Goal: Transaction & Acquisition: Download file/media

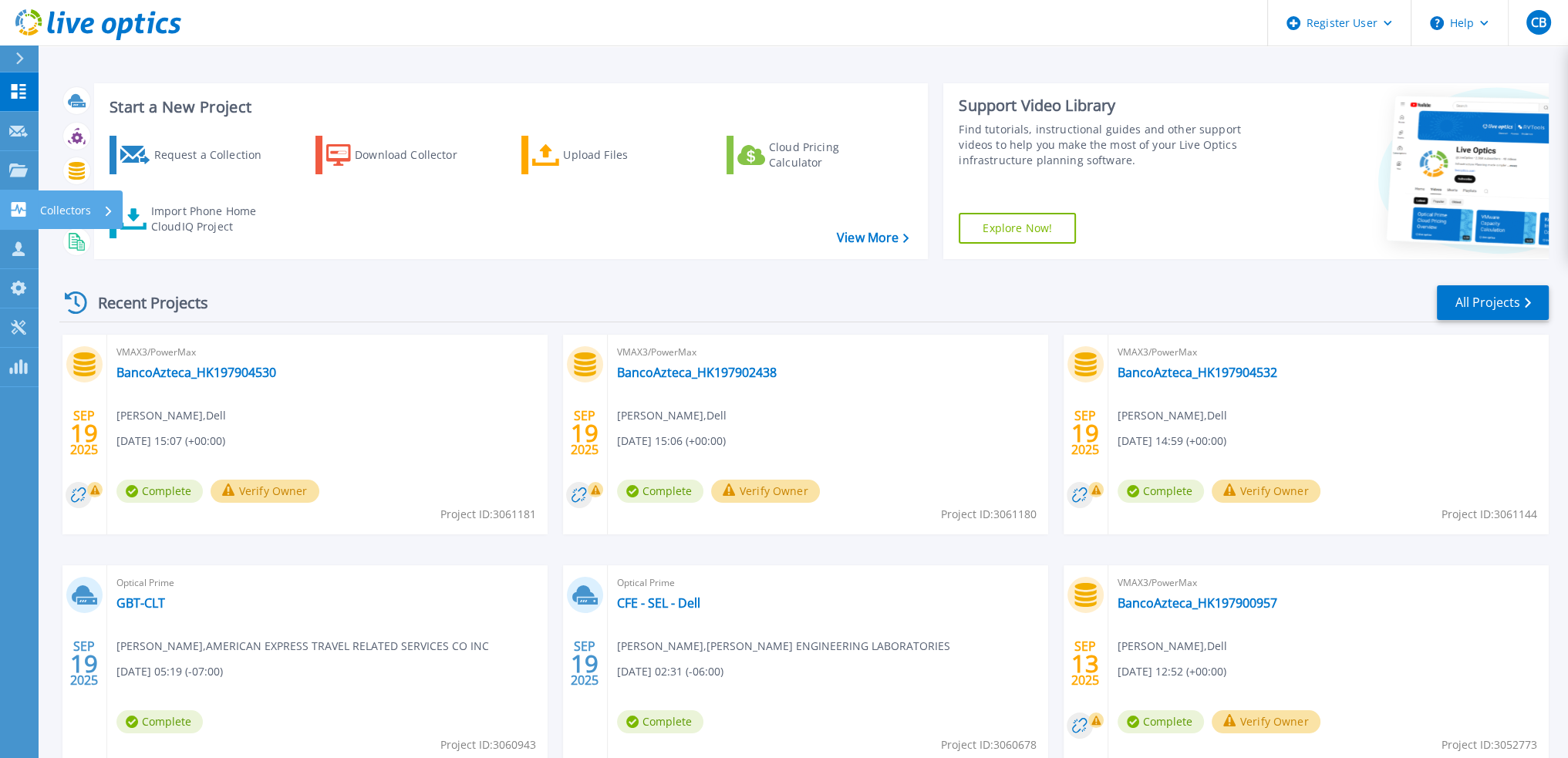
click at [24, 208] on icon at bounding box center [19, 209] width 15 height 15
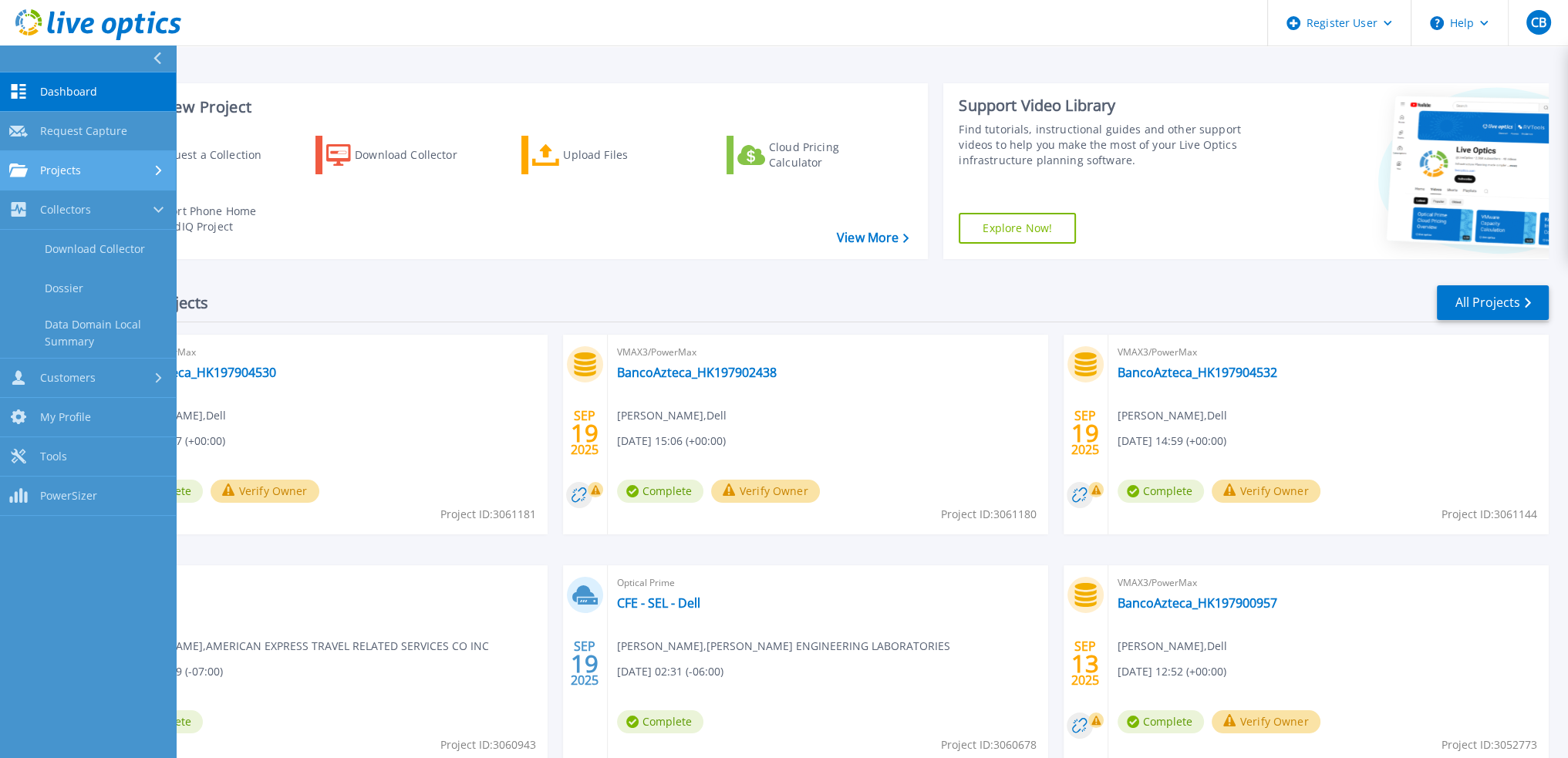
click at [115, 167] on div "Projects" at bounding box center [88, 170] width 158 height 14
click at [104, 206] on link "Search Projects" at bounding box center [88, 210] width 176 height 40
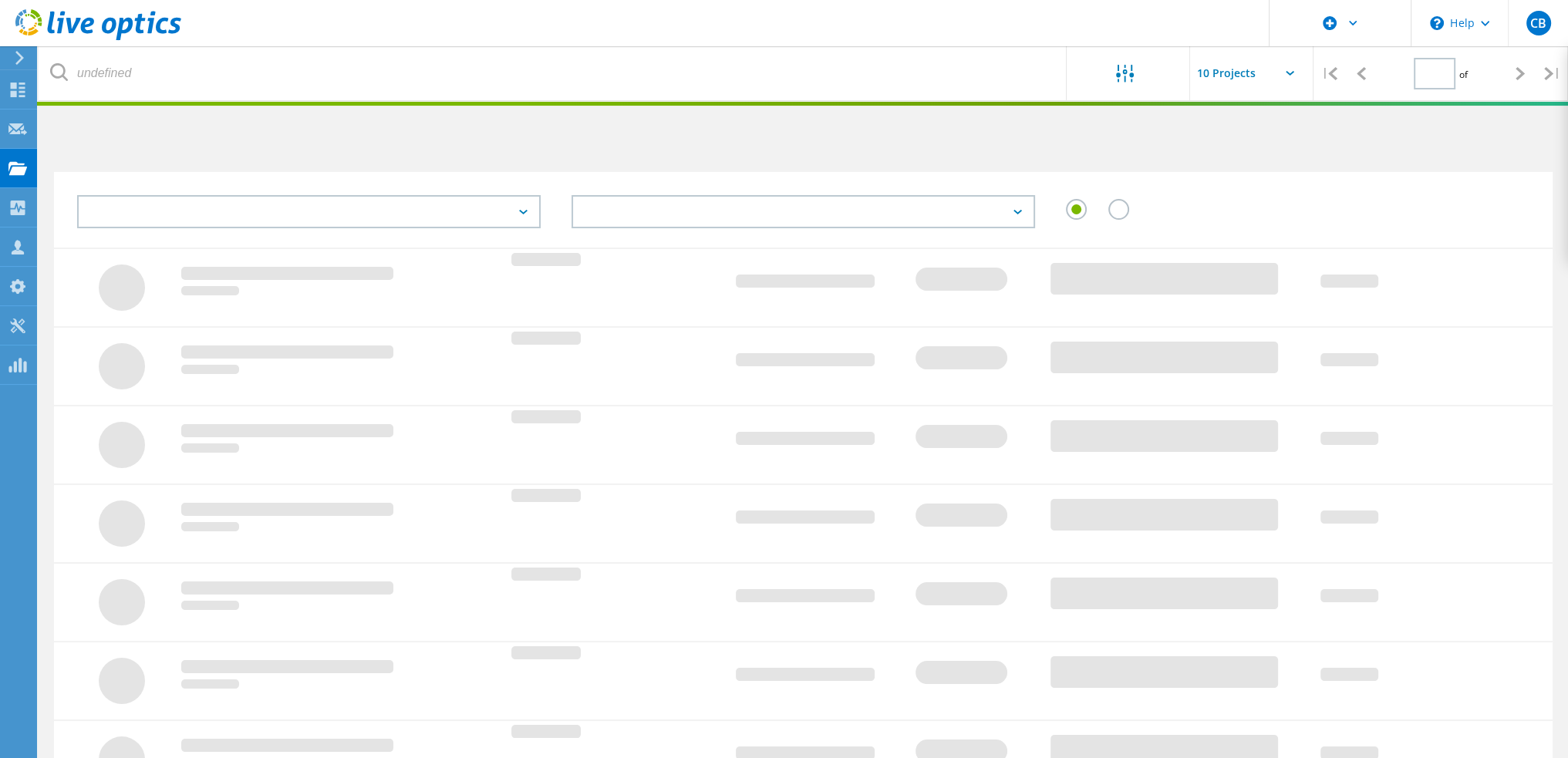
type input "1"
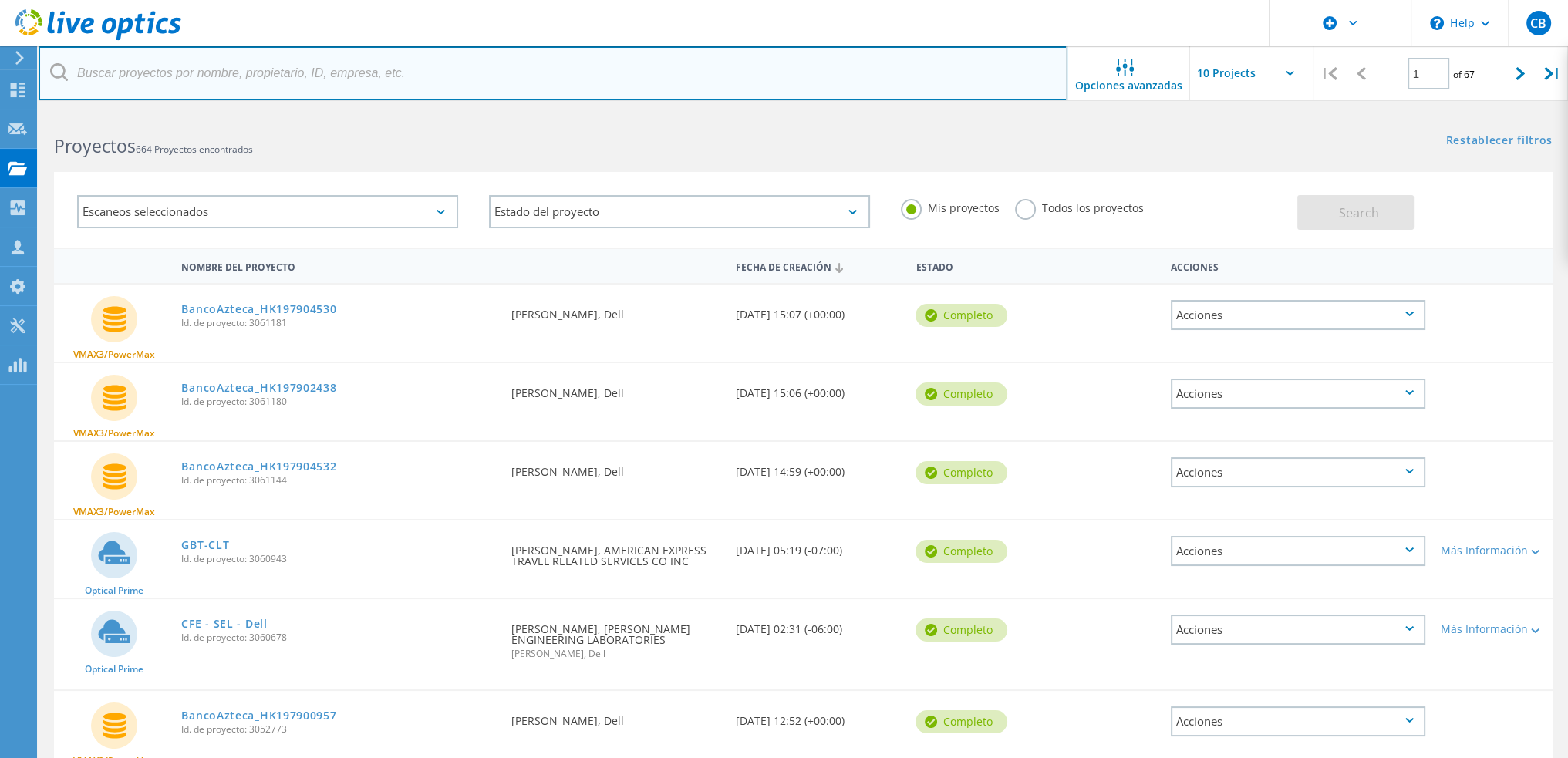
click at [168, 81] on input "text" at bounding box center [552, 73] width 1028 height 54
paste input "3060678"
type input "3060678"
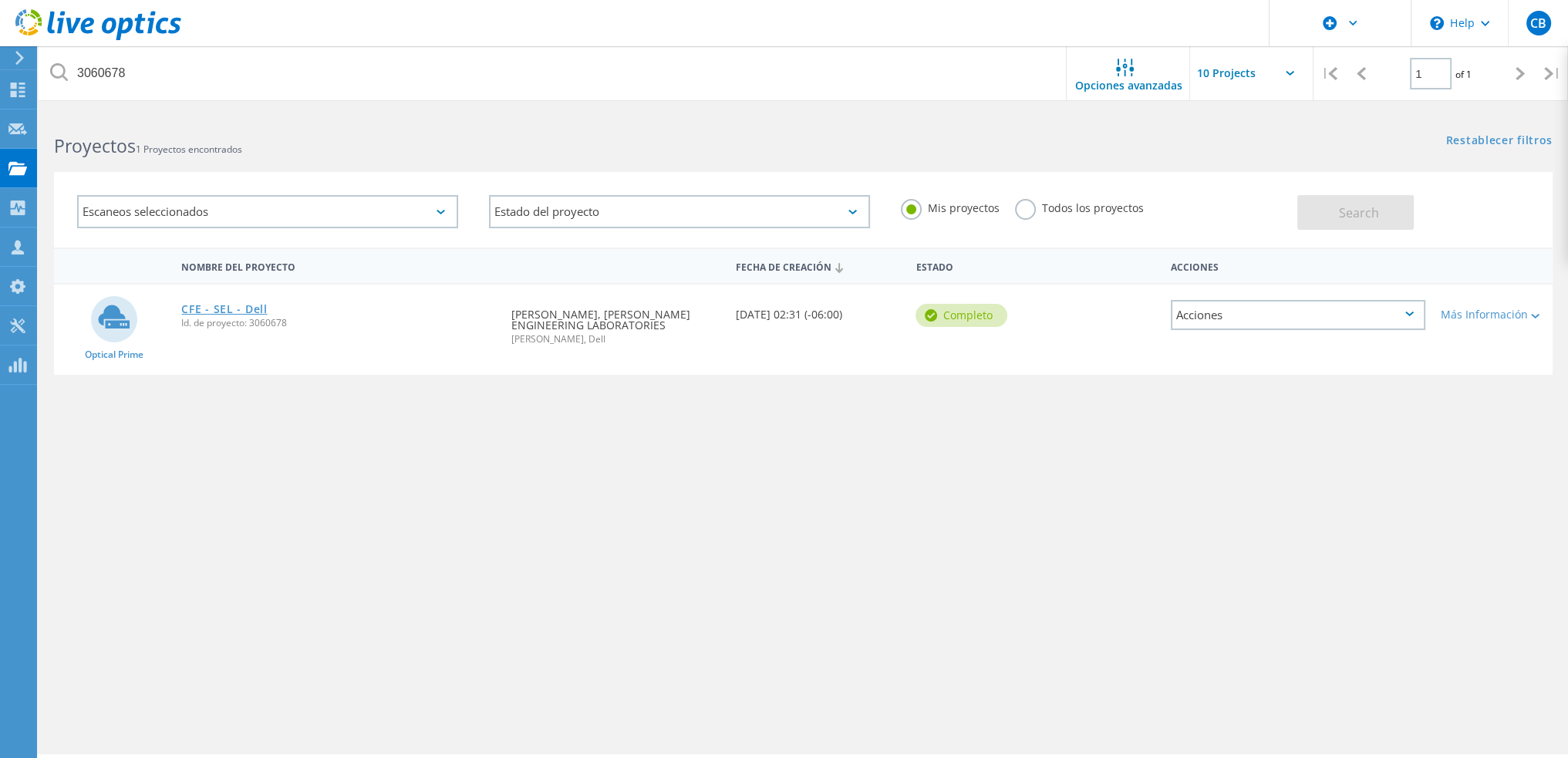
click at [259, 312] on link "CFE - SEL - Dell" at bounding box center [223, 309] width 86 height 11
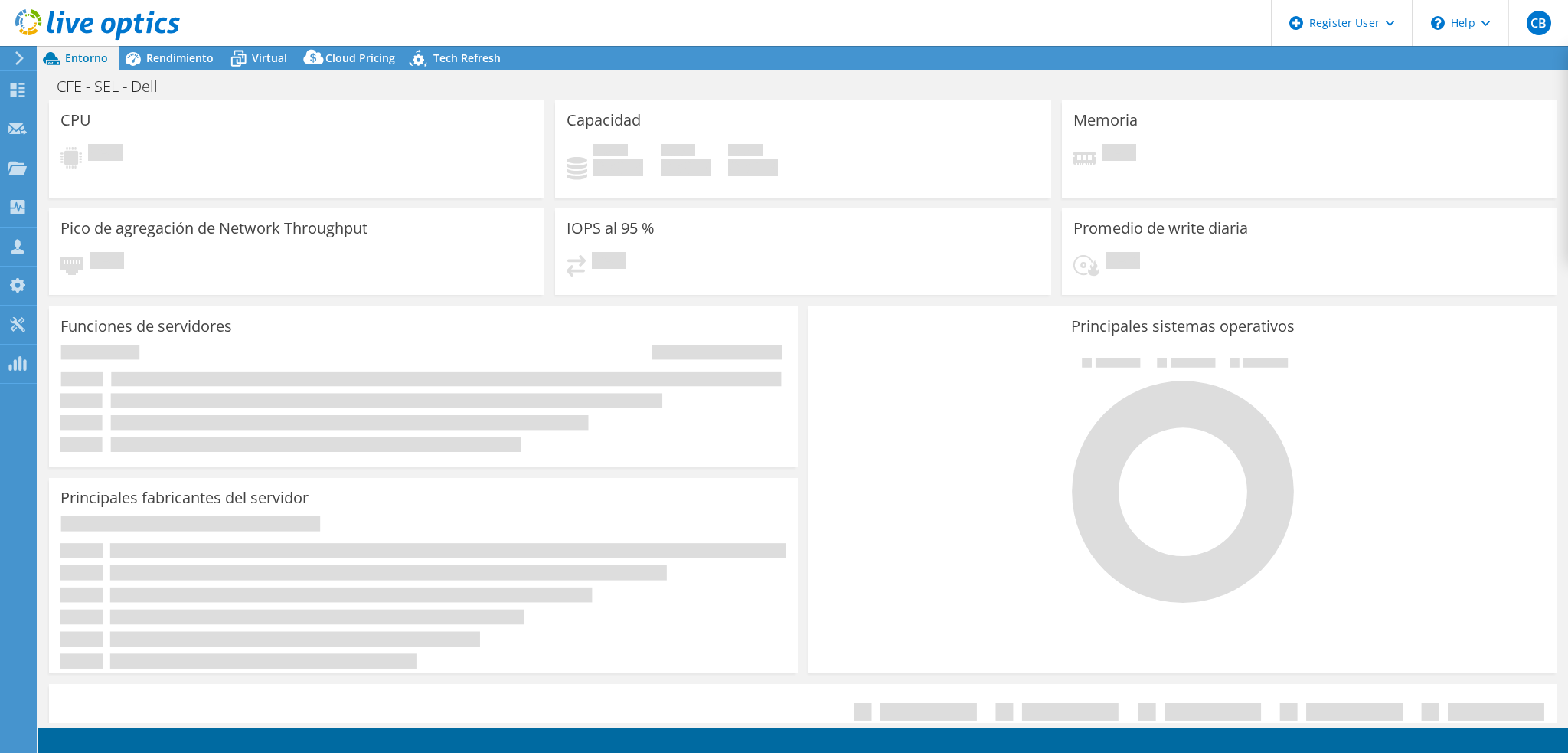
select select "USD"
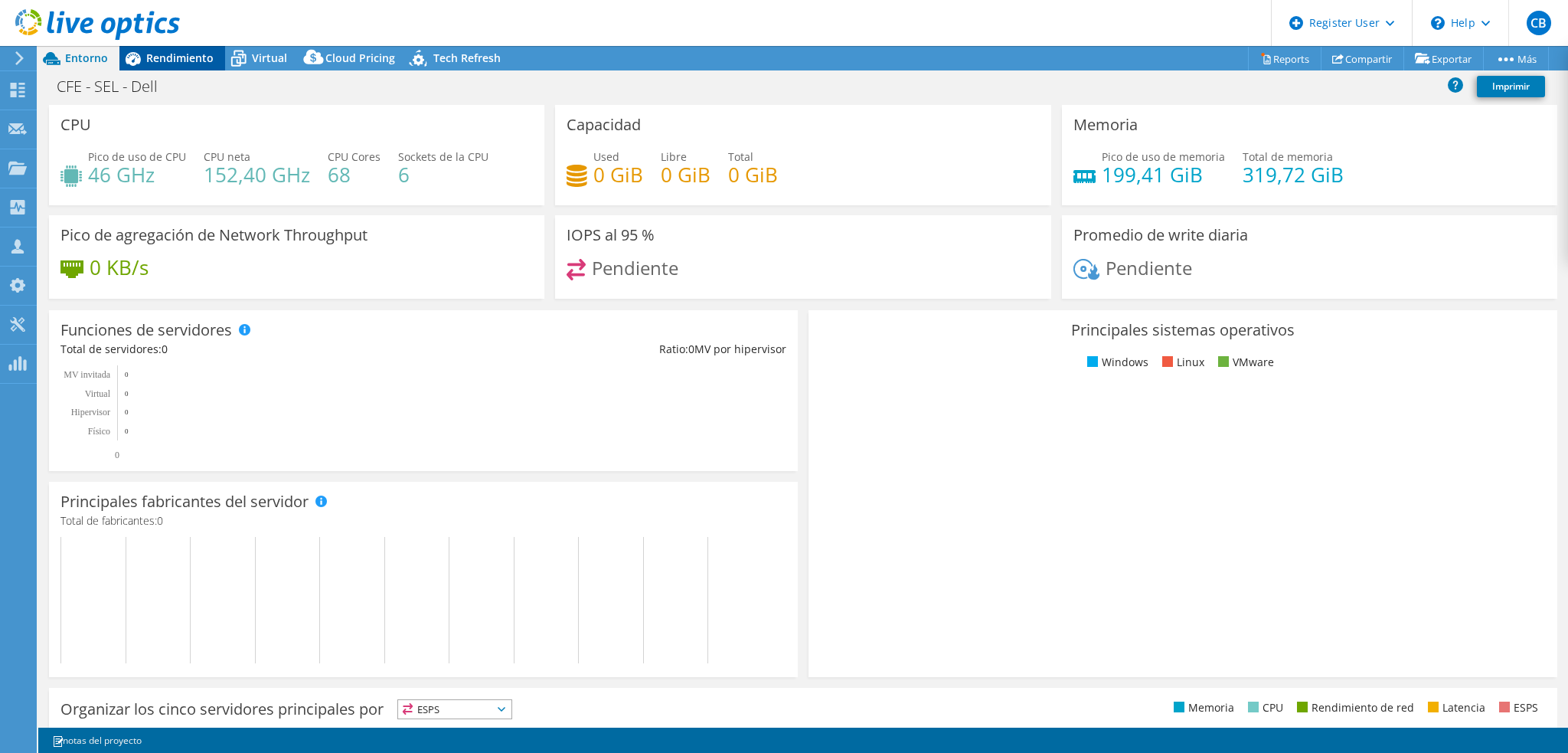
click at [199, 50] on span "Rendimiento" at bounding box center [180, 58] width 68 height 15
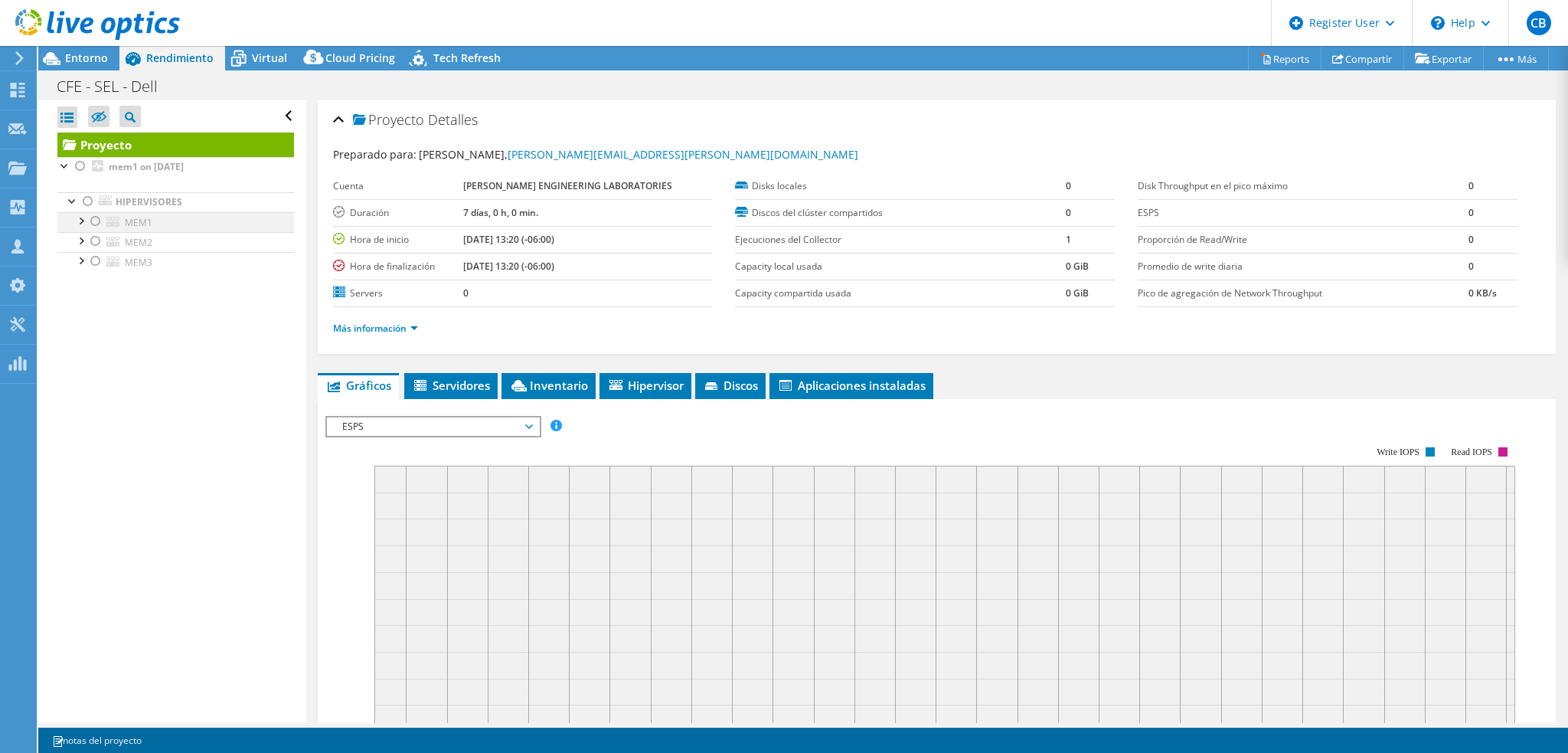
click at [78, 222] on div at bounding box center [80, 220] width 16 height 16
click at [82, 279] on div at bounding box center [80, 280] width 16 height 16
click at [84, 358] on div at bounding box center [80, 360] width 16 height 16
click at [150, 220] on span "MEM1" at bounding box center [138, 223] width 27 height 13
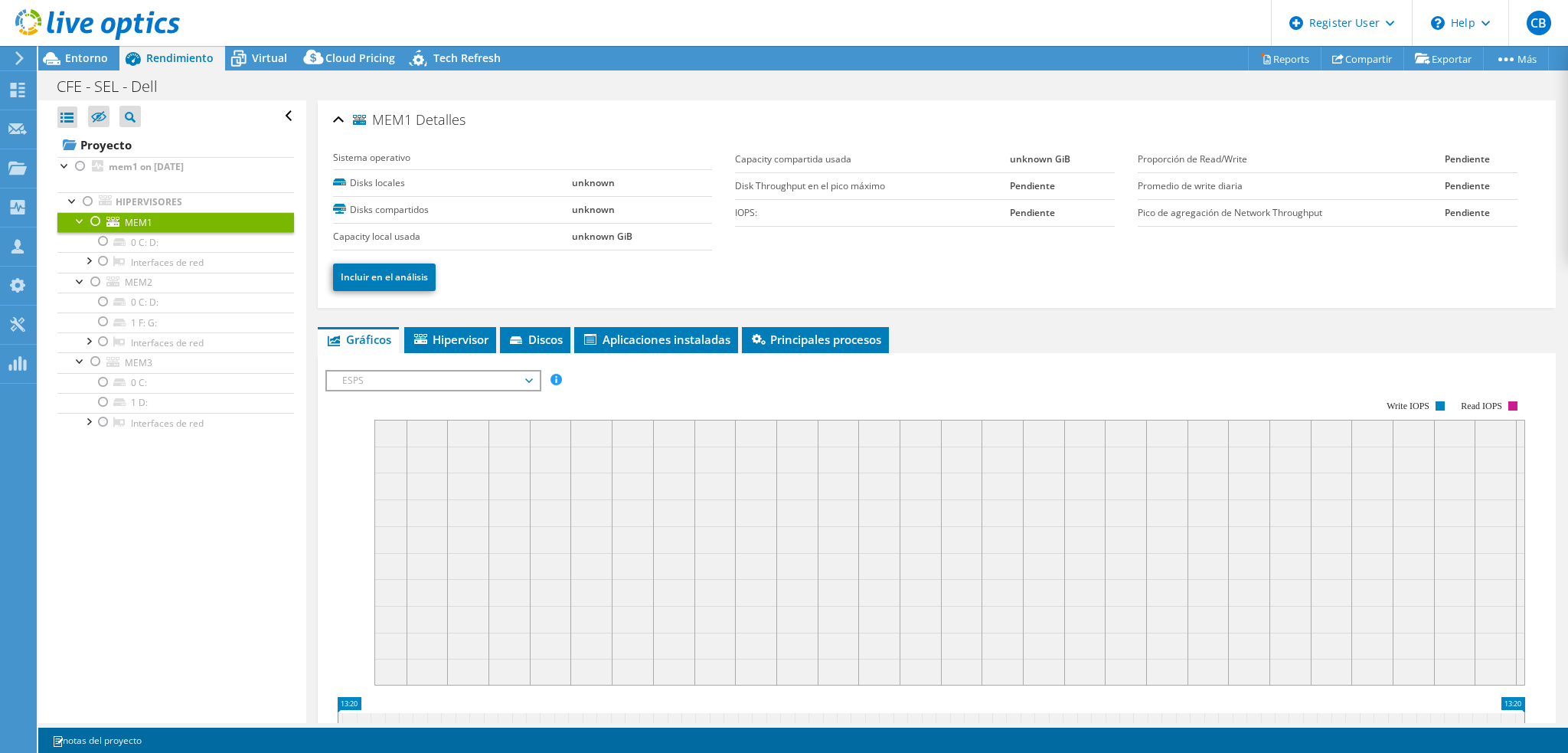
click at [80, 213] on div at bounding box center [80, 220] width 16 height 16
click at [71, 198] on div at bounding box center [72, 200] width 16 height 16
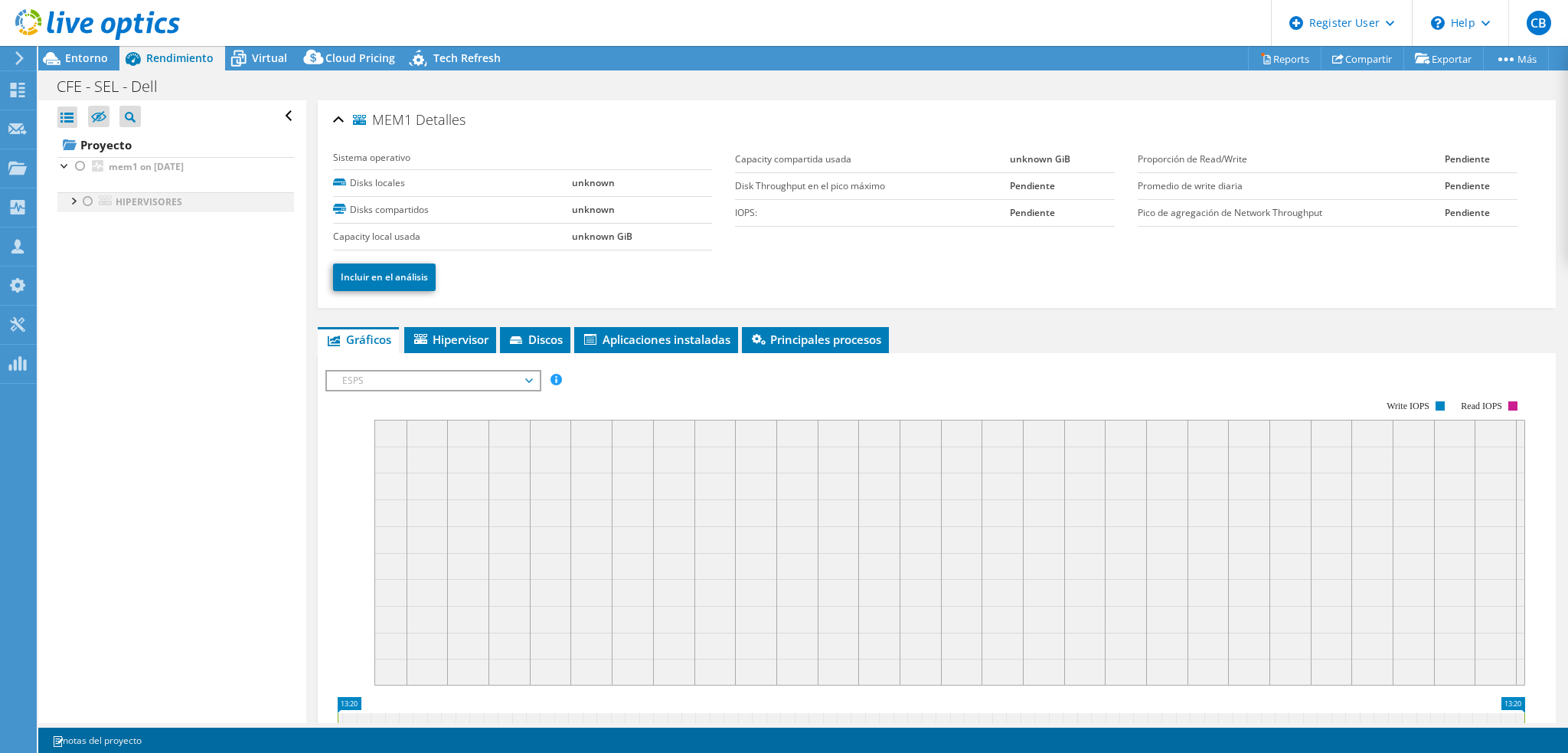
click at [76, 200] on div at bounding box center [72, 200] width 16 height 16
click at [154, 199] on link "Hipervisores" at bounding box center [176, 202] width 236 height 20
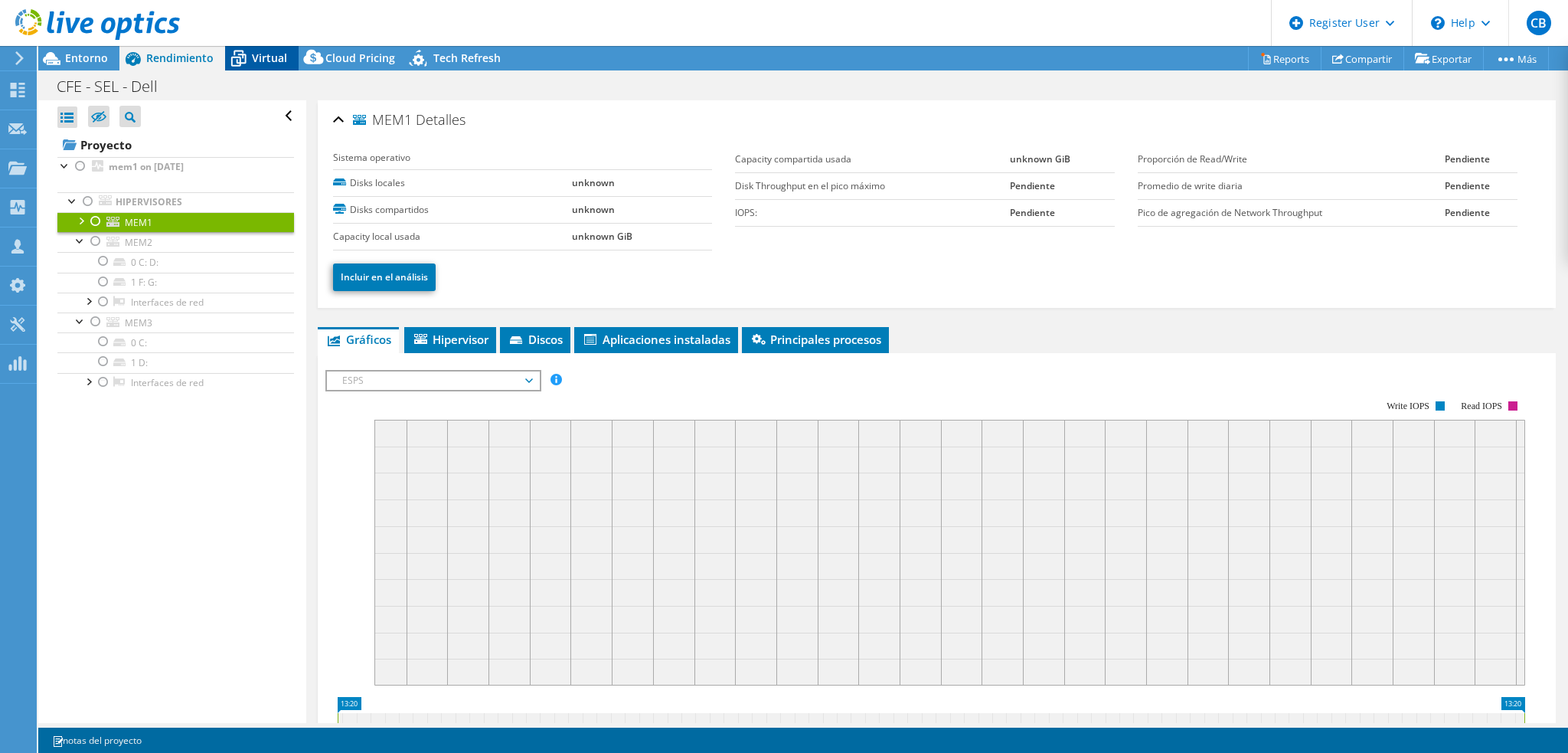
click at [248, 61] on icon at bounding box center [238, 58] width 27 height 27
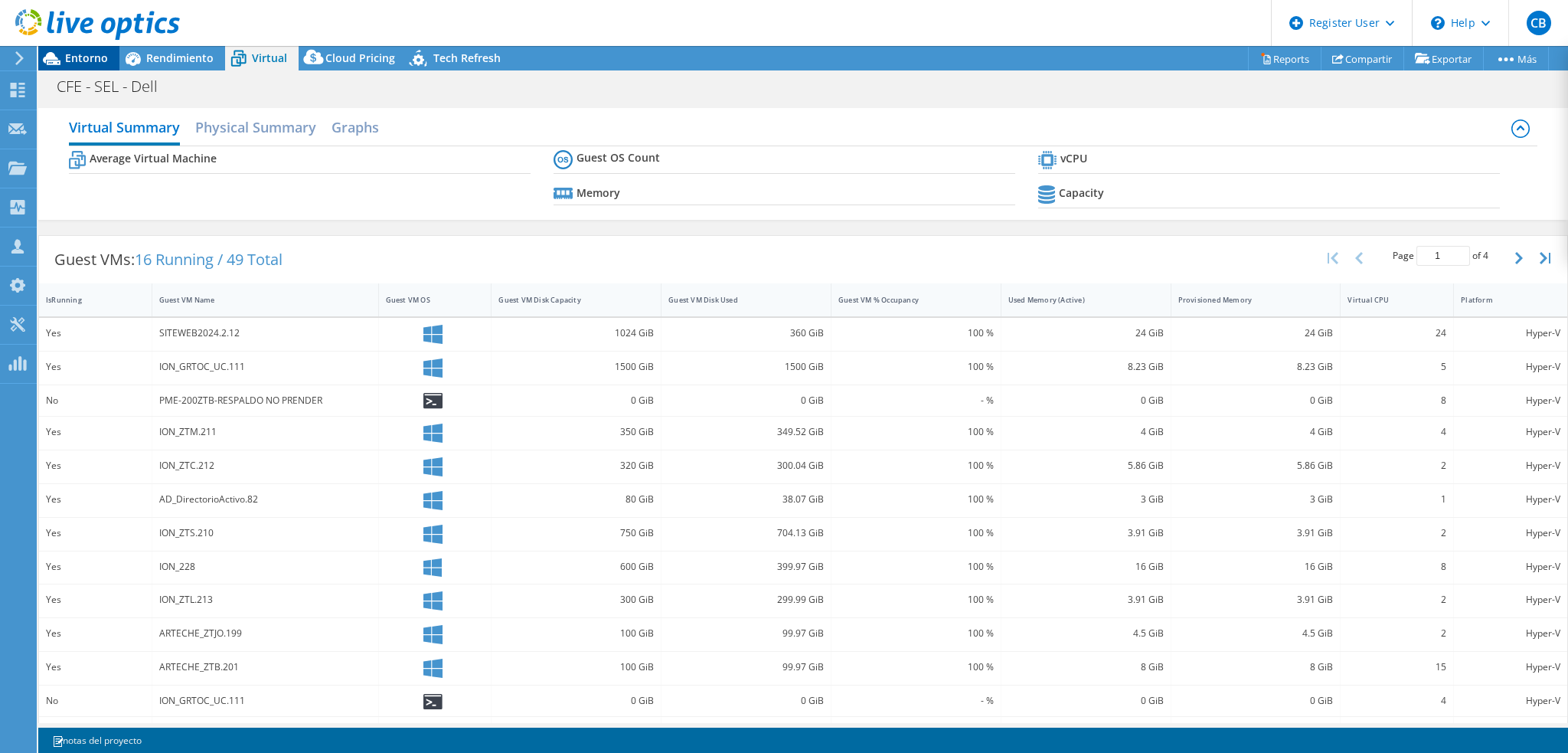
click at [73, 58] on span "Entorno" at bounding box center [86, 58] width 43 height 15
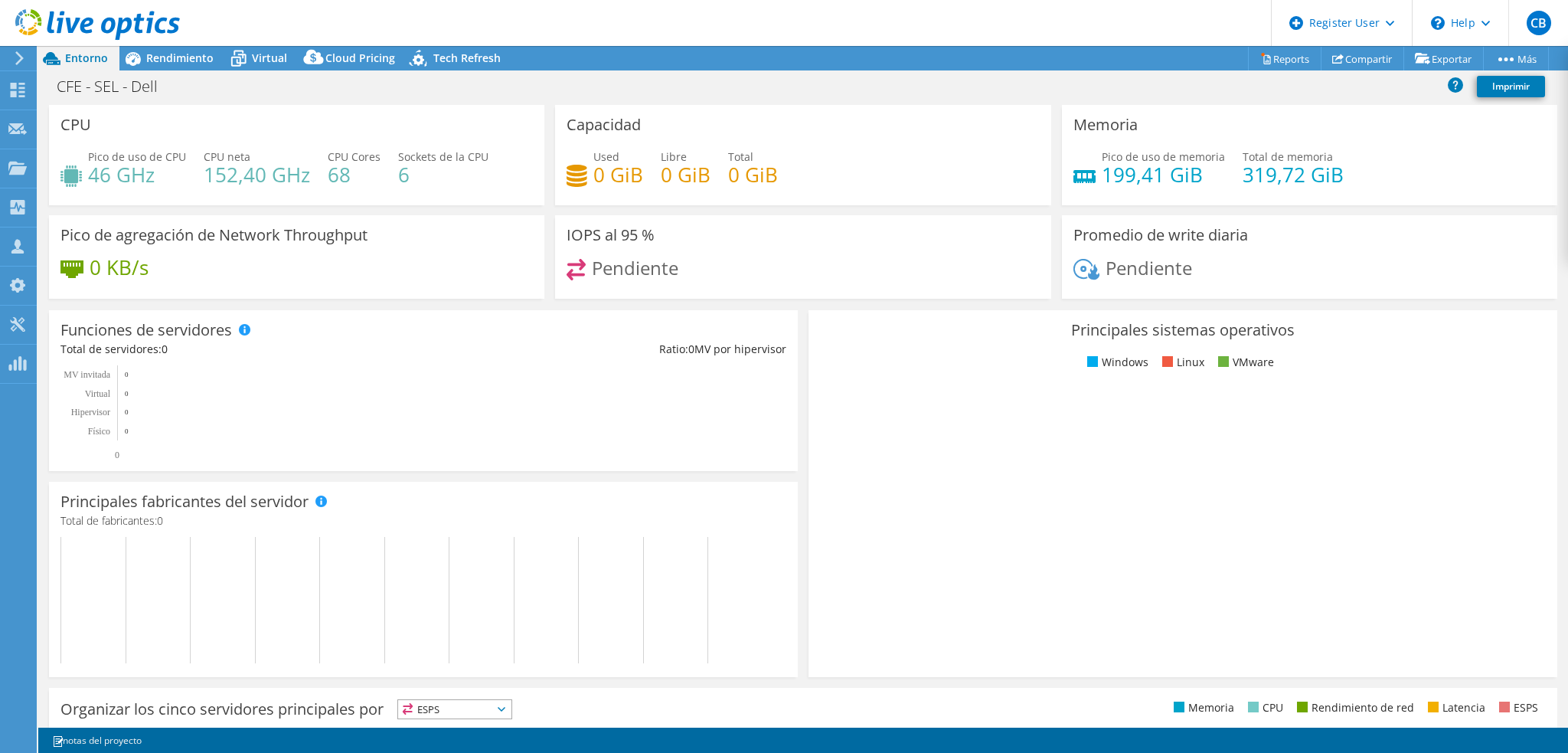
scroll to position [230, 0]
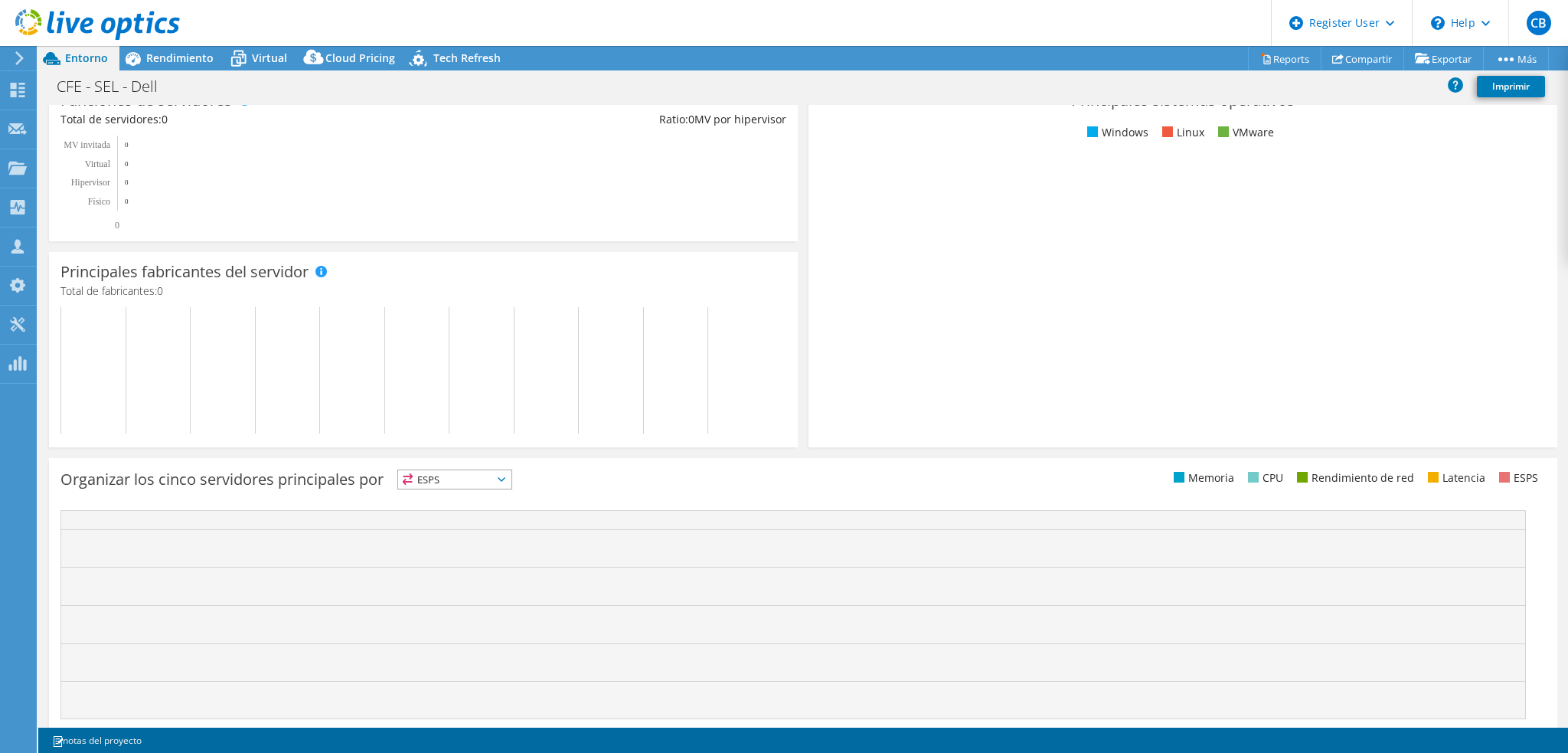
click at [472, 477] on span "ESPS" at bounding box center [455, 479] width 114 height 18
click at [478, 581] on li "Latencia" at bounding box center [455, 584] width 114 height 21
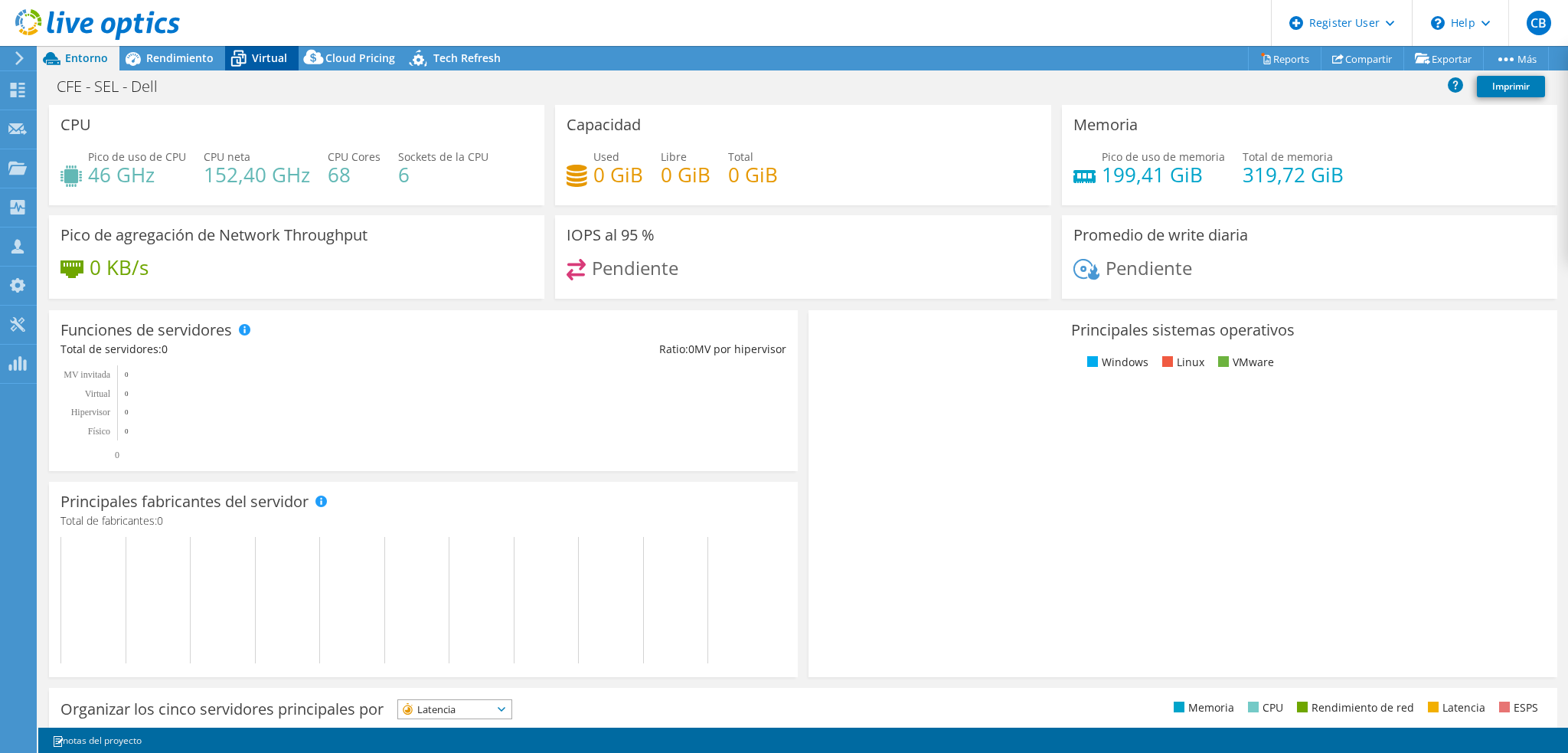
click at [267, 49] on div "Virtual" at bounding box center [262, 58] width 73 height 25
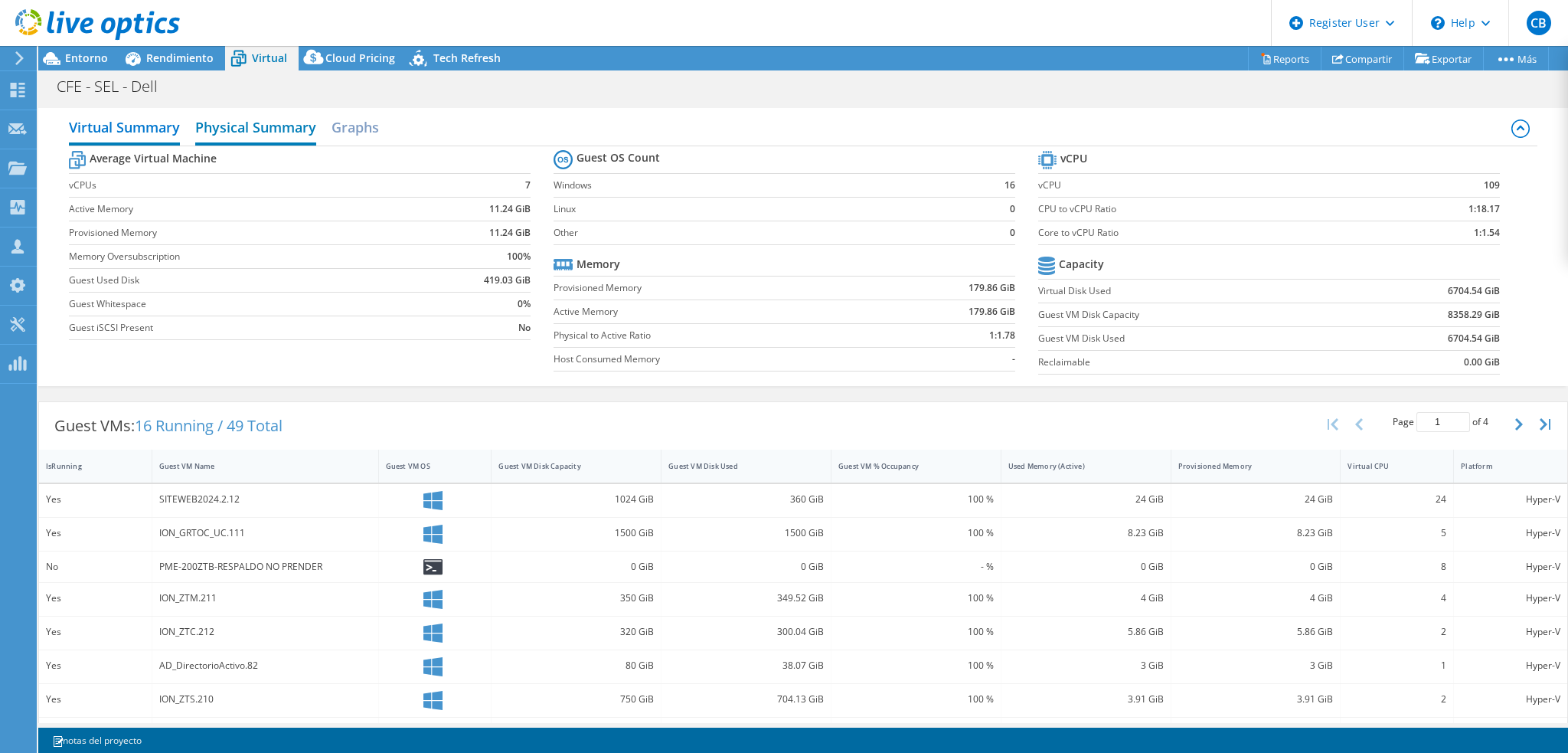
click at [290, 131] on h2 "Physical Summary" at bounding box center [256, 128] width 121 height 34
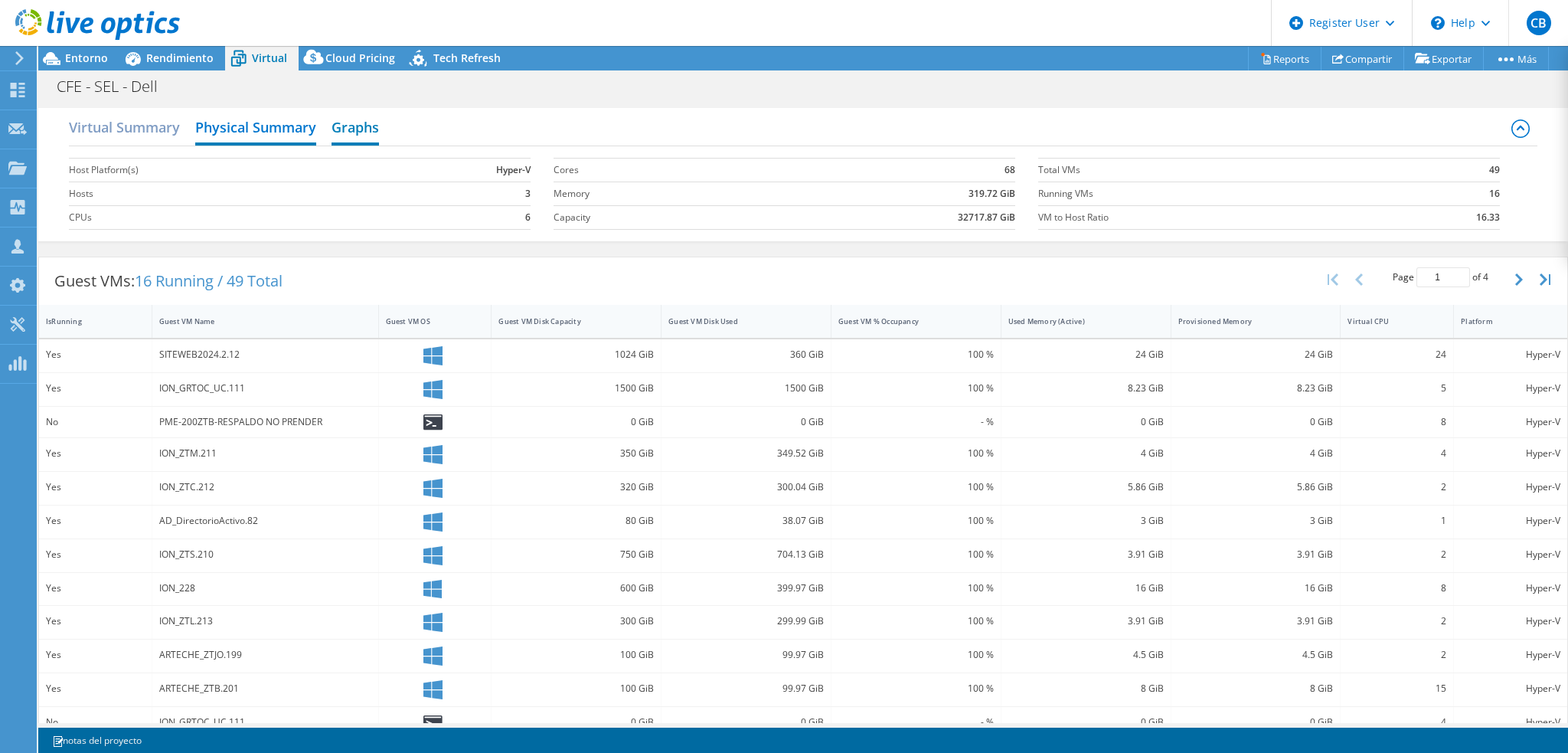
click at [354, 135] on h2 "Graphs" at bounding box center [355, 128] width 48 height 34
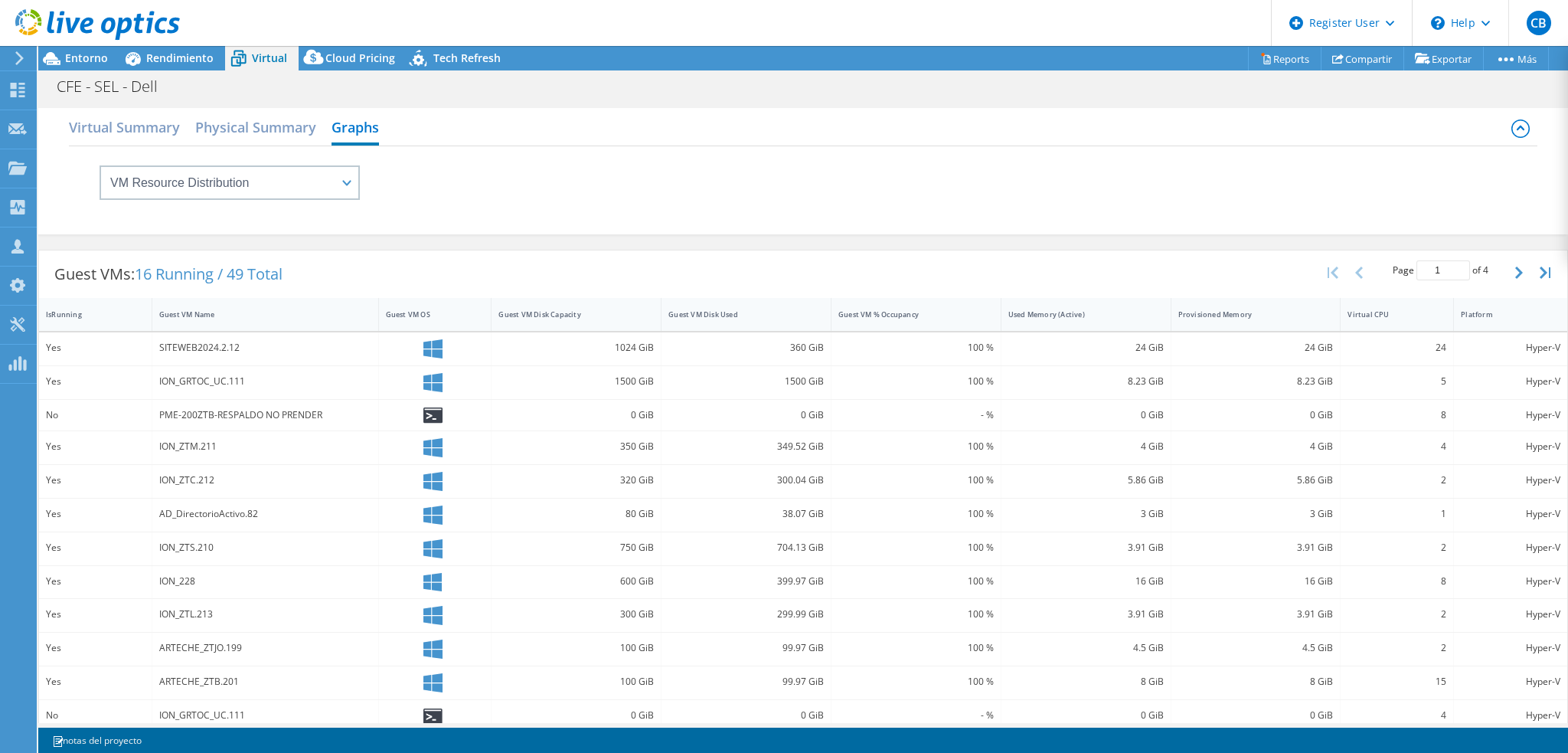
click at [343, 38] on header "CB Usuario de Dell Carlos Berrio Carlos.Berrio@dell.com Dell My Profile Log Out…" at bounding box center [784, 23] width 1568 height 46
click at [342, 59] on span "Cloud Pricing" at bounding box center [360, 58] width 70 height 15
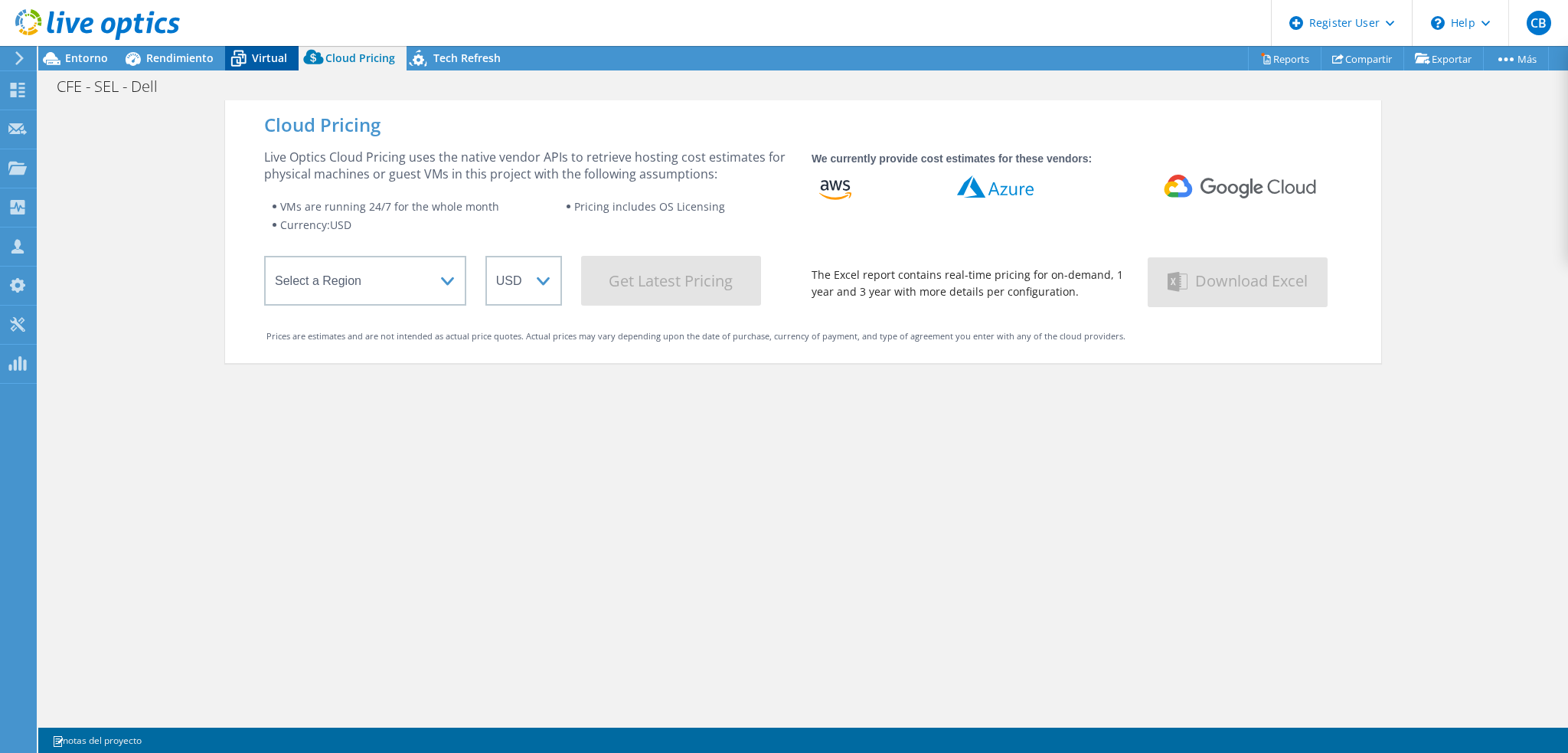
click at [259, 50] on span "Virtual" at bounding box center [269, 58] width 35 height 15
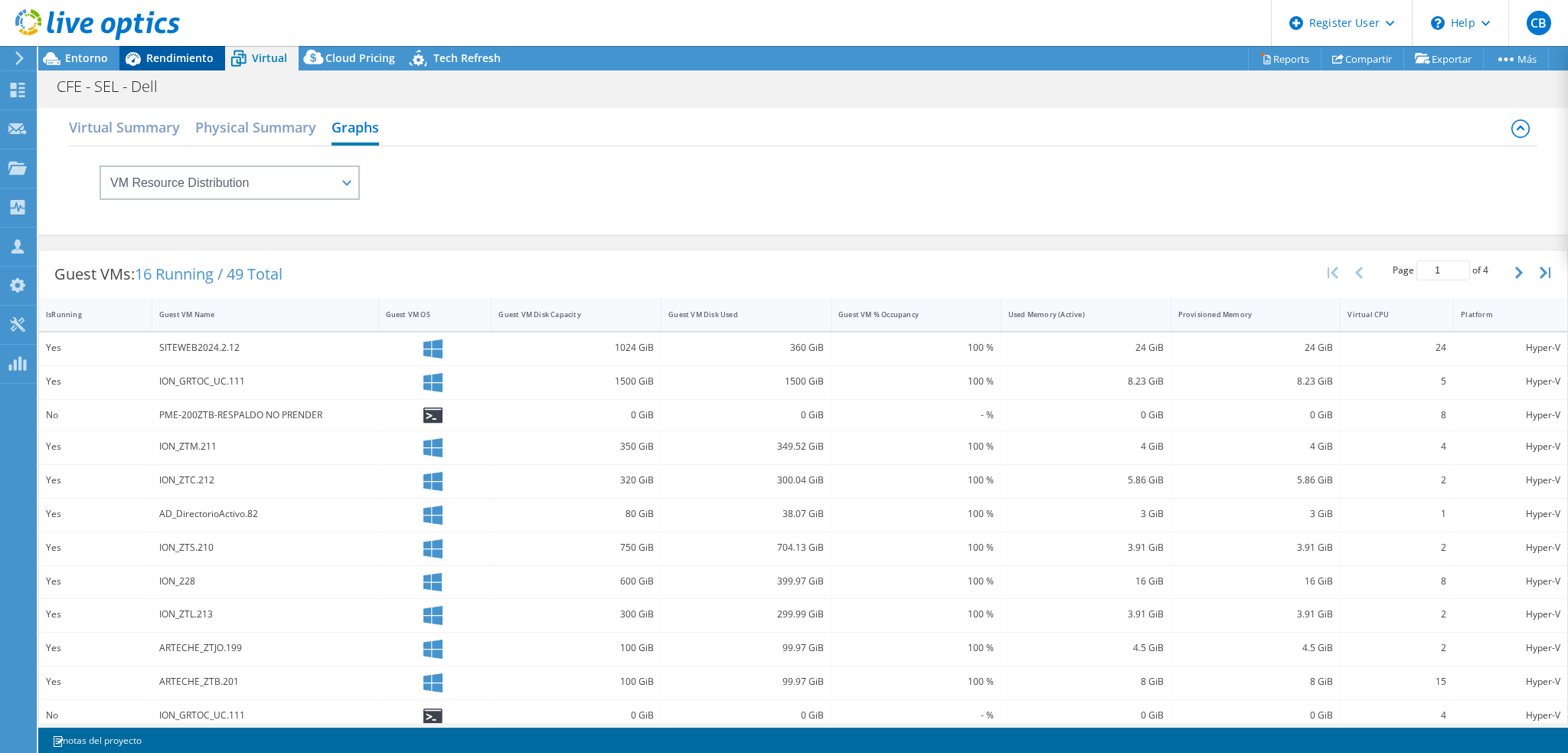
click at [178, 58] on span "Rendimiento" at bounding box center [180, 58] width 68 height 15
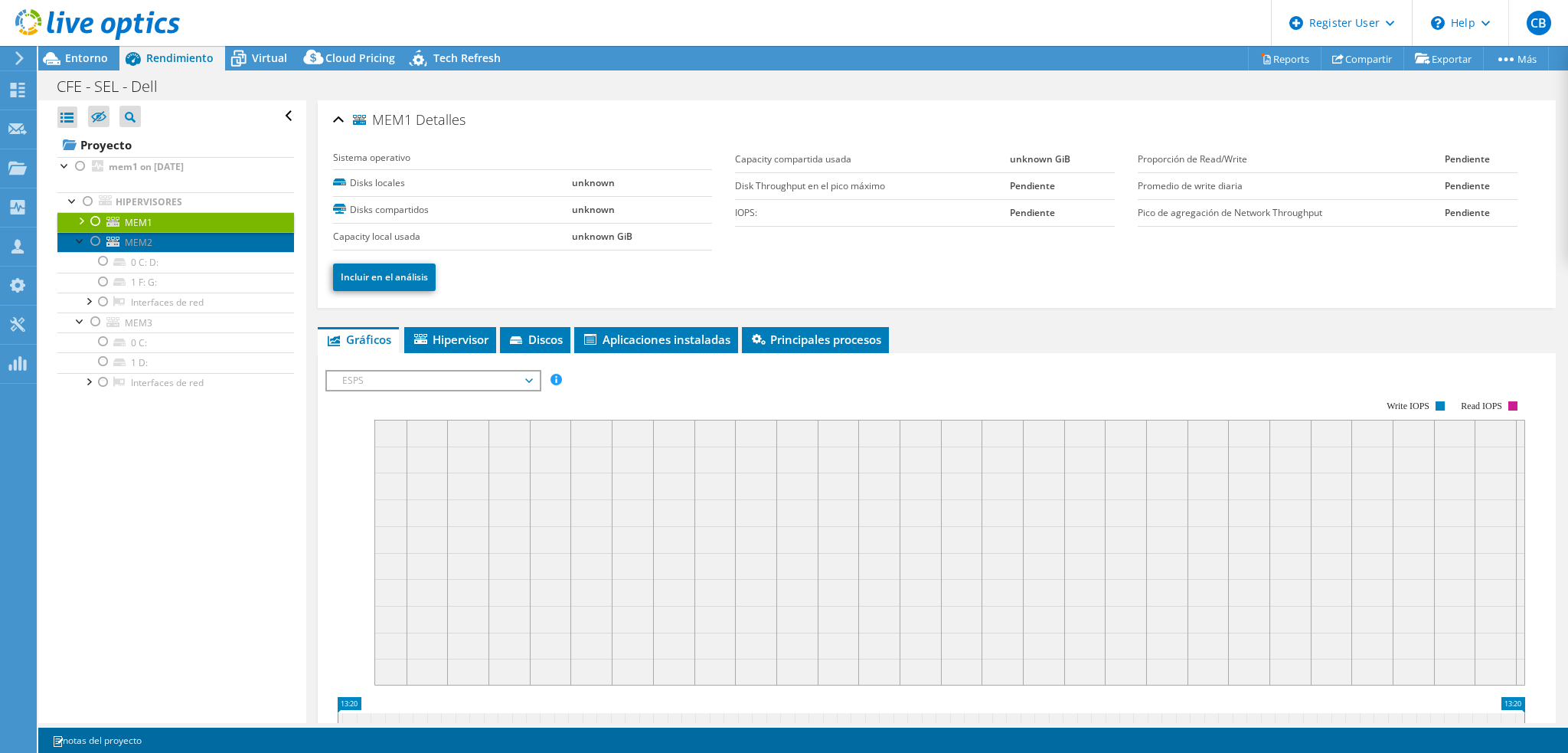
click at [142, 241] on span "MEM2" at bounding box center [138, 242] width 27 height 13
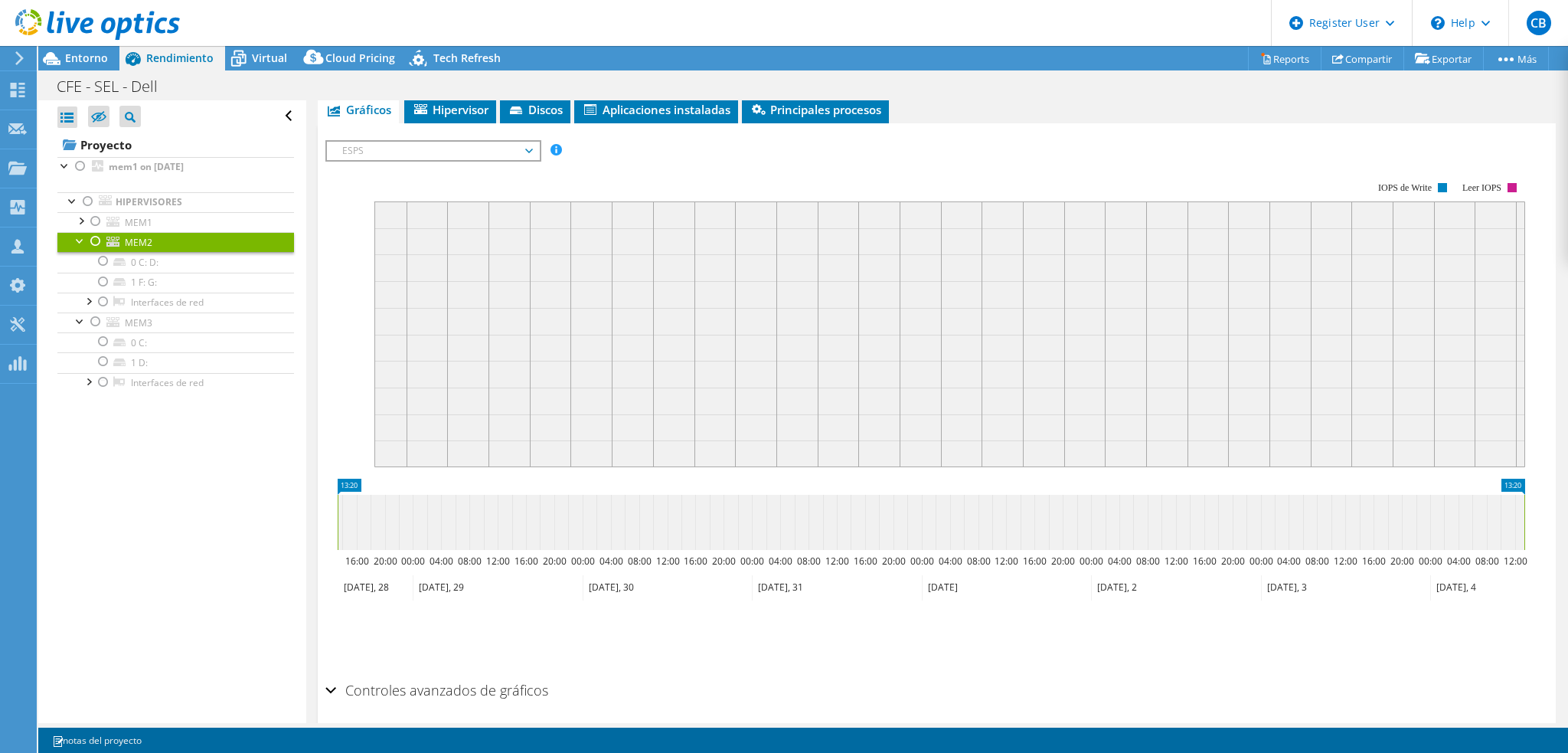
scroll to position [283, 0]
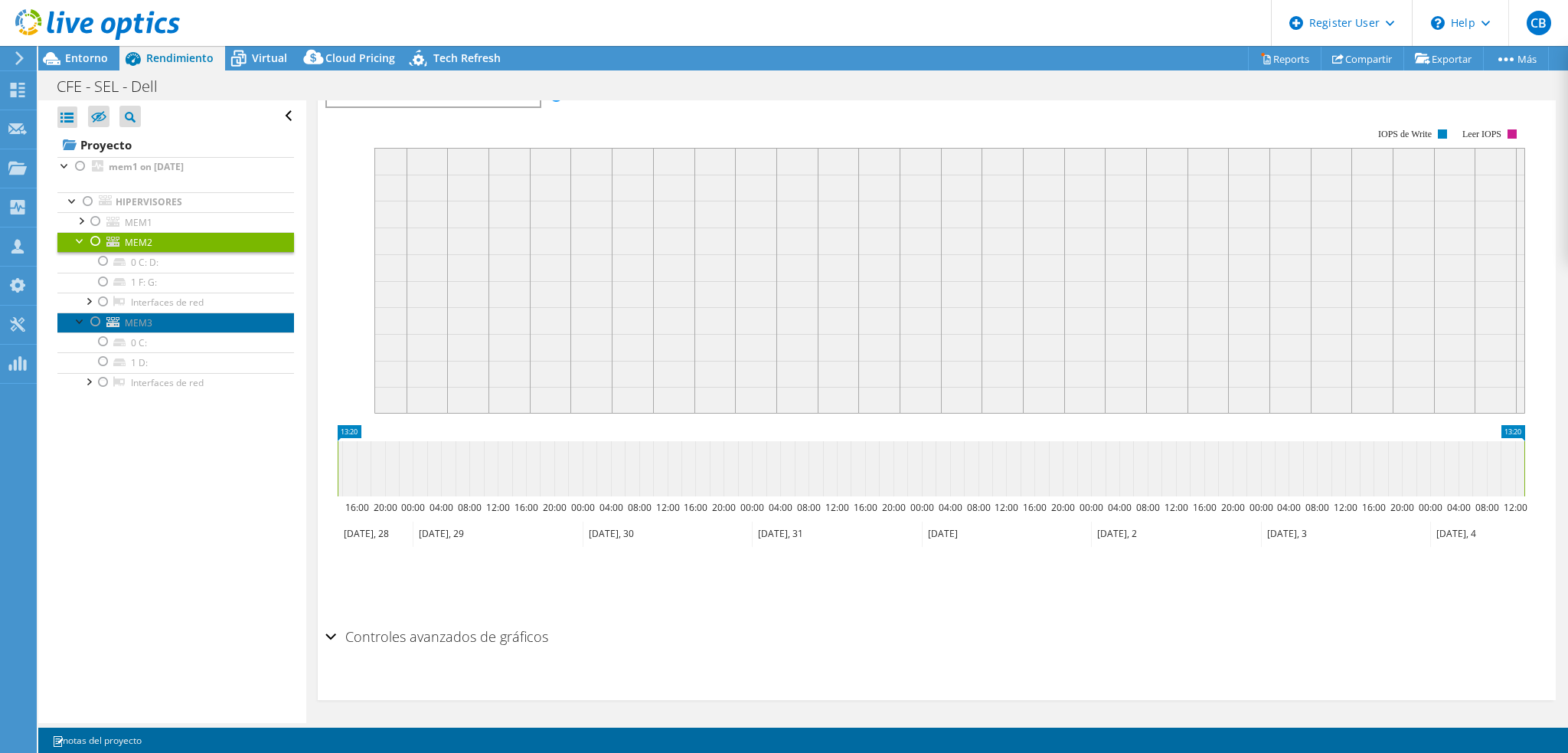
click at [148, 322] on span "MEM3" at bounding box center [138, 322] width 27 height 13
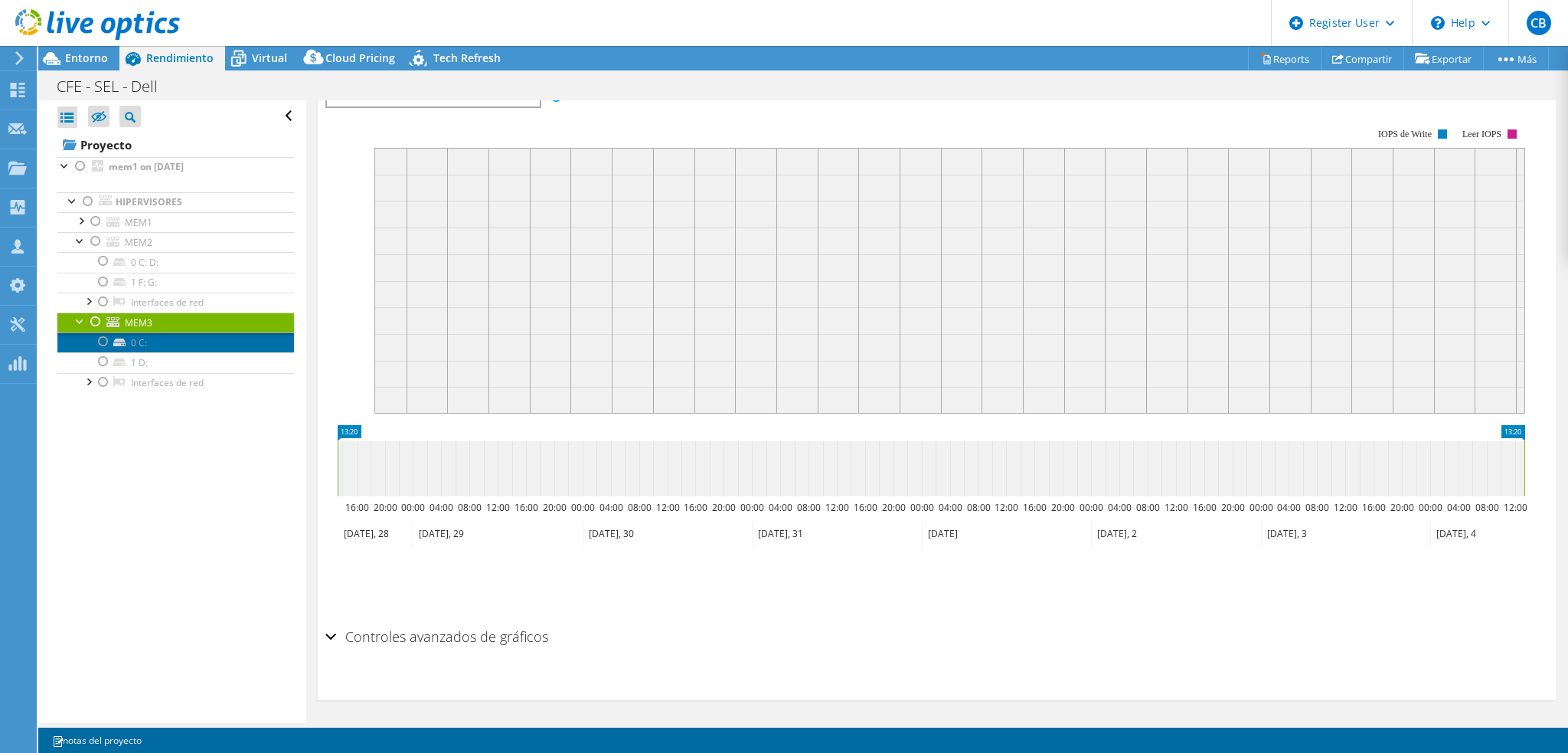
click at [141, 340] on link "0 C:" at bounding box center [176, 343] width 236 height 20
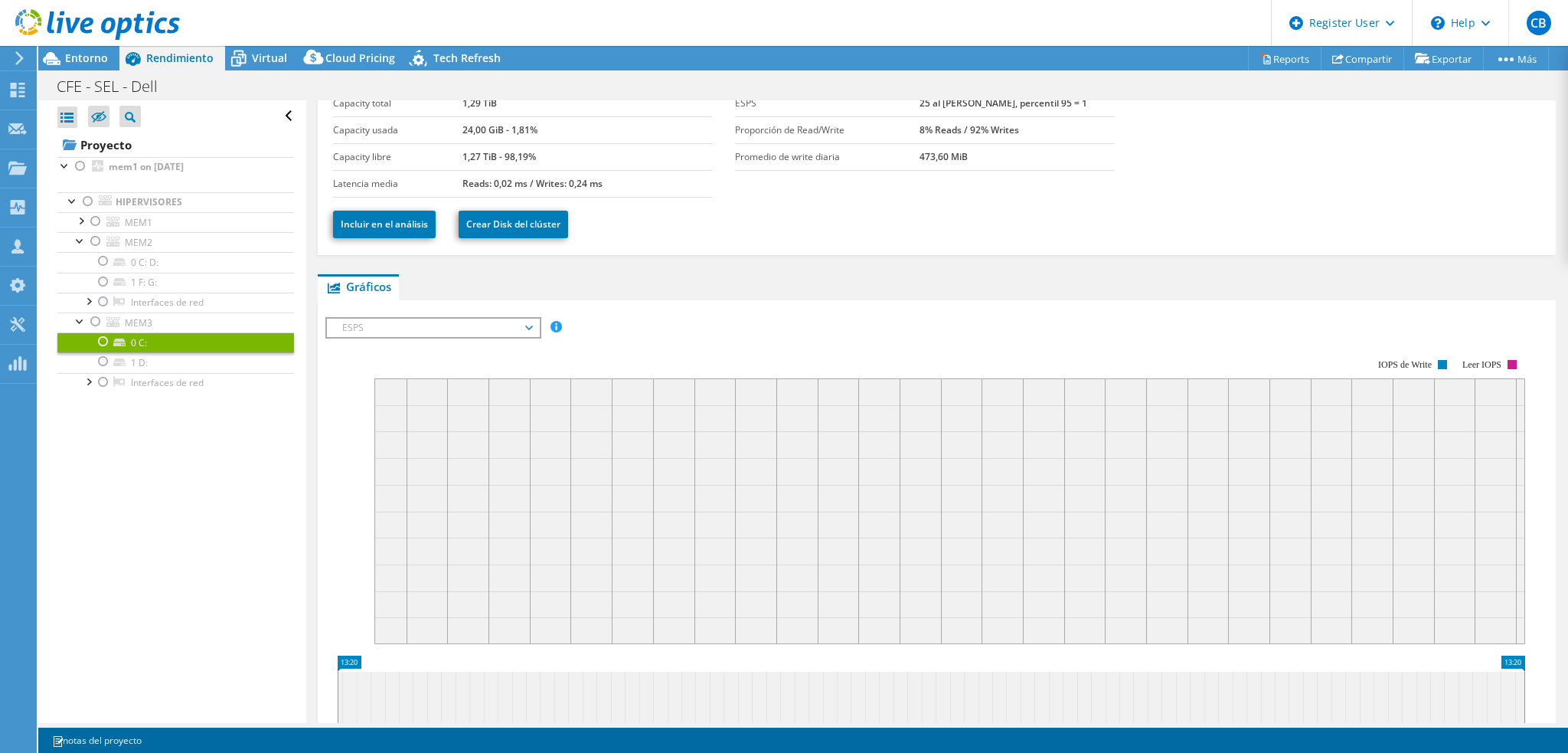
scroll to position [0, 0]
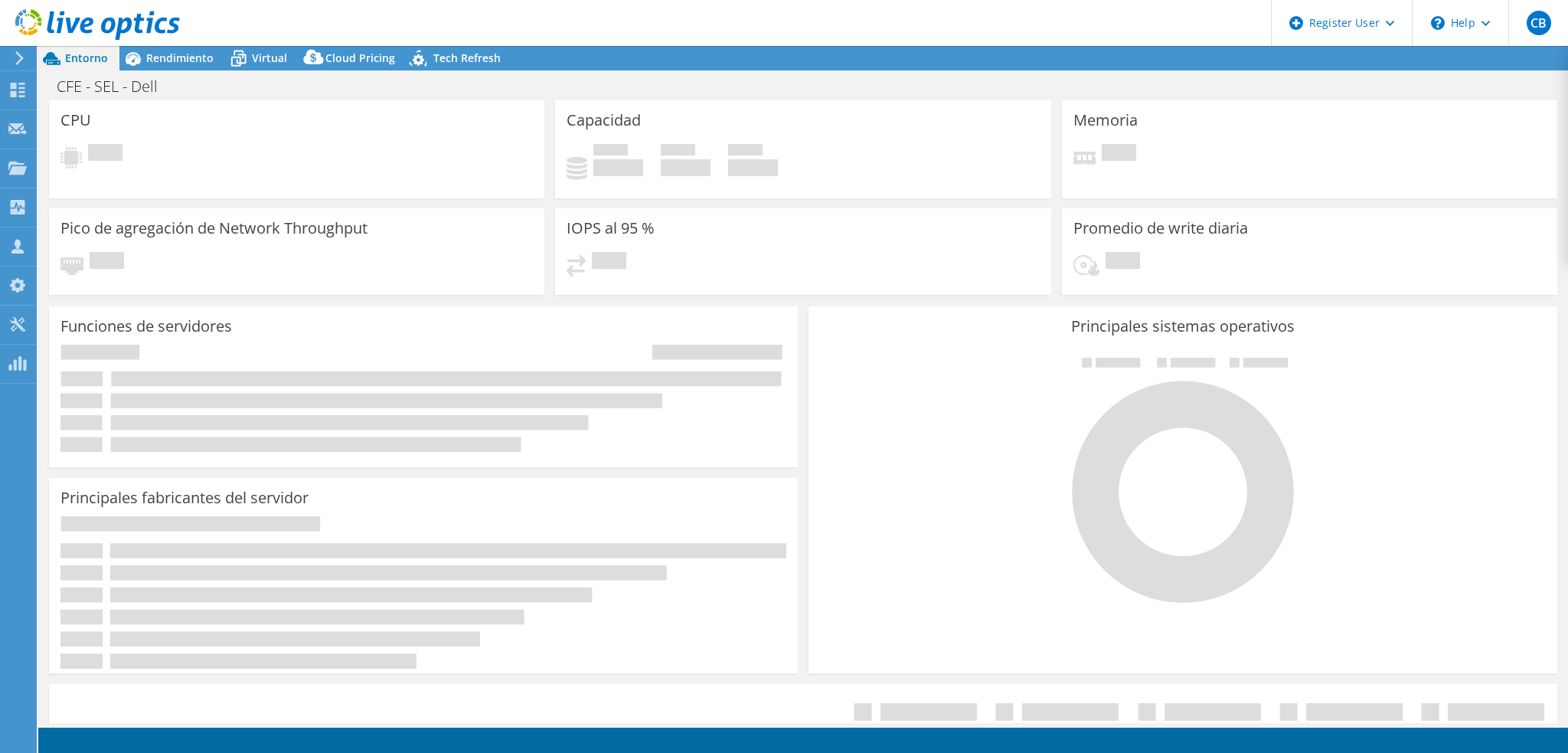
select select "USD"
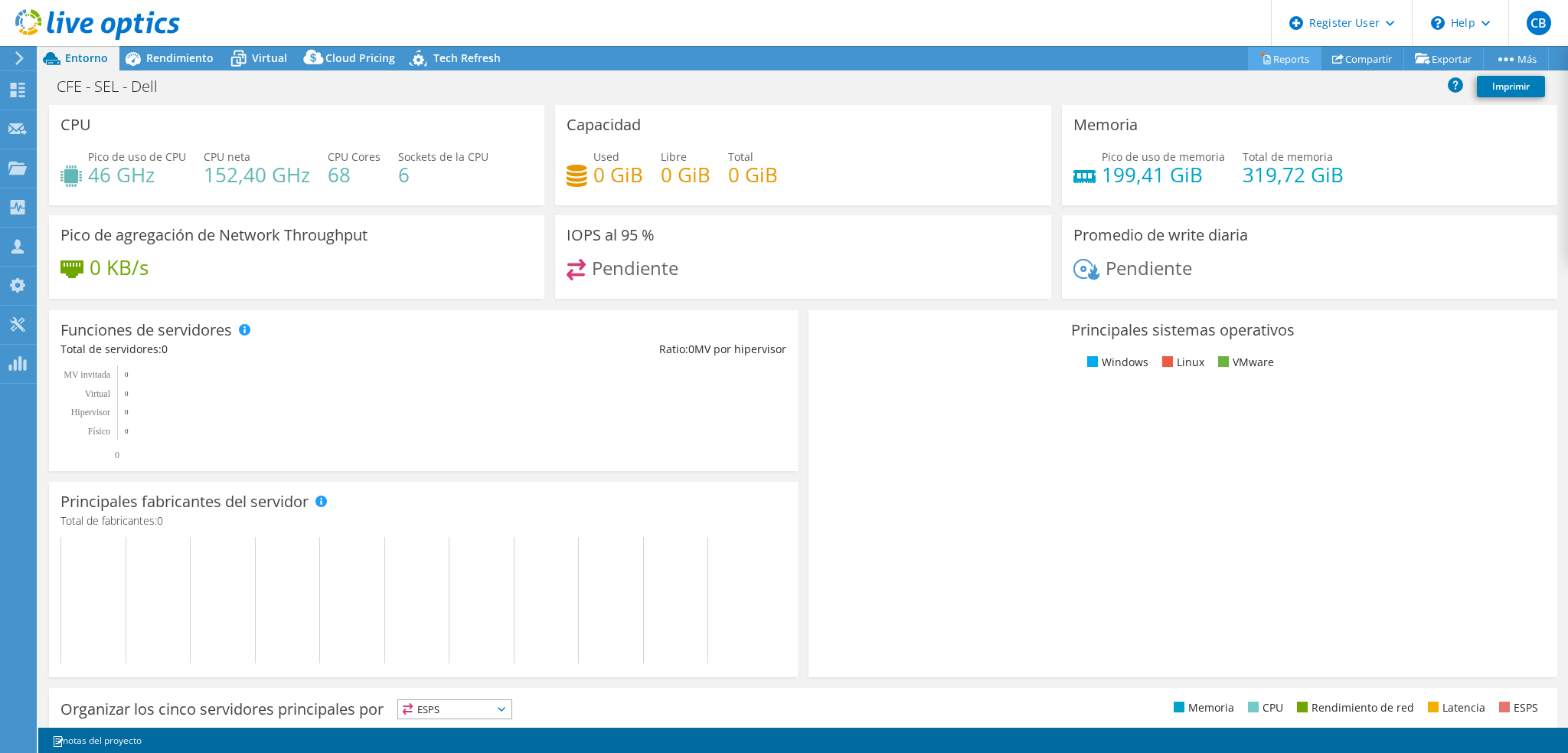
click at [1269, 65] on link "Reports" at bounding box center [1285, 59] width 73 height 24
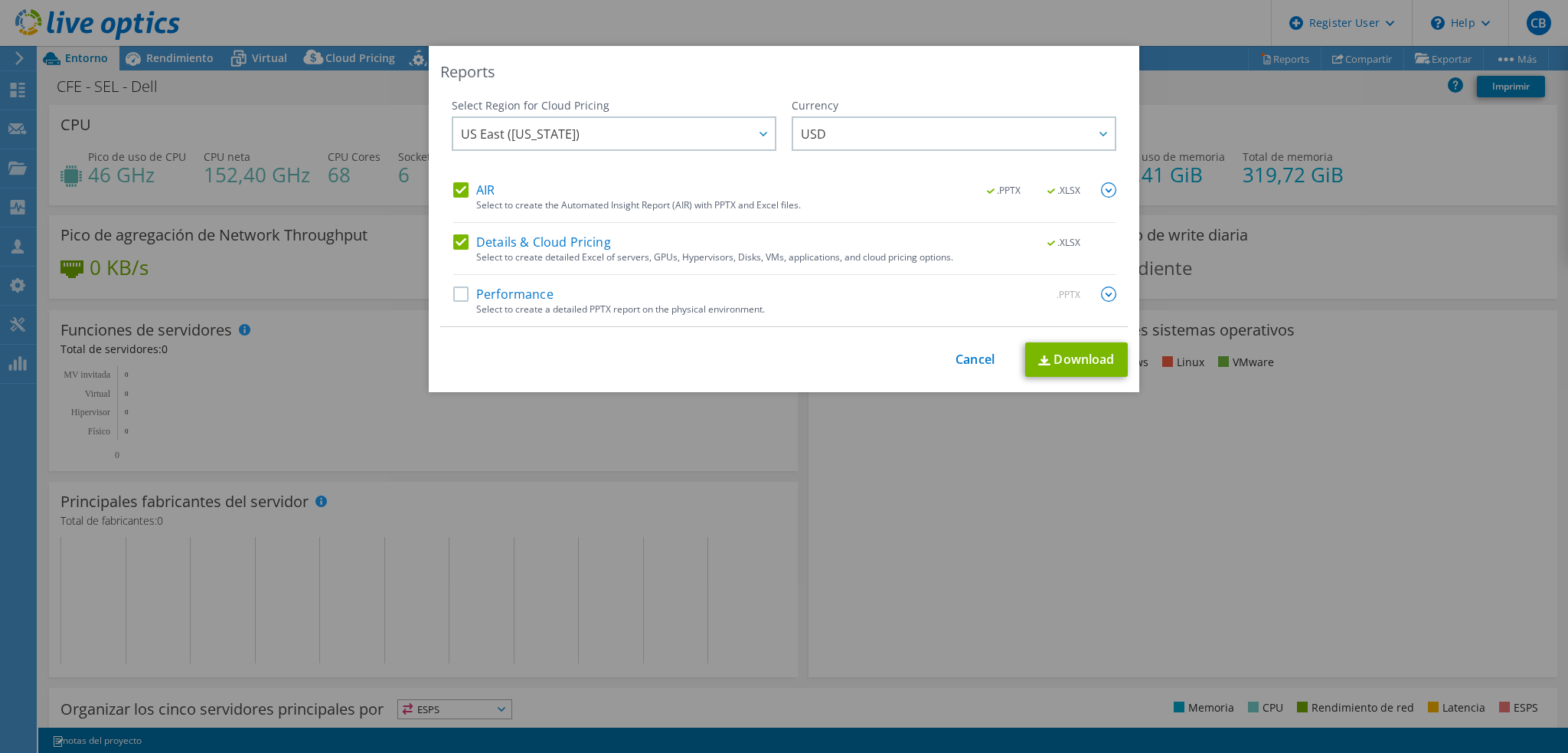
click at [499, 290] on label "Performance" at bounding box center [504, 294] width 101 height 16
click at [0, 0] on input "Performance" at bounding box center [0, 0] width 0 height 0
click at [463, 241] on label "Details & Cloud Pricing" at bounding box center [532, 242] width 158 height 16
click at [0, 0] on input "Details & Cloud Pricing" at bounding box center [0, 0] width 0 height 0
click at [455, 177] on div "Select Region for Cloud Pricing Asia Pacific (Hong Kong) Asia Pacific (Mumbai) …" at bounding box center [614, 140] width 324 height 84
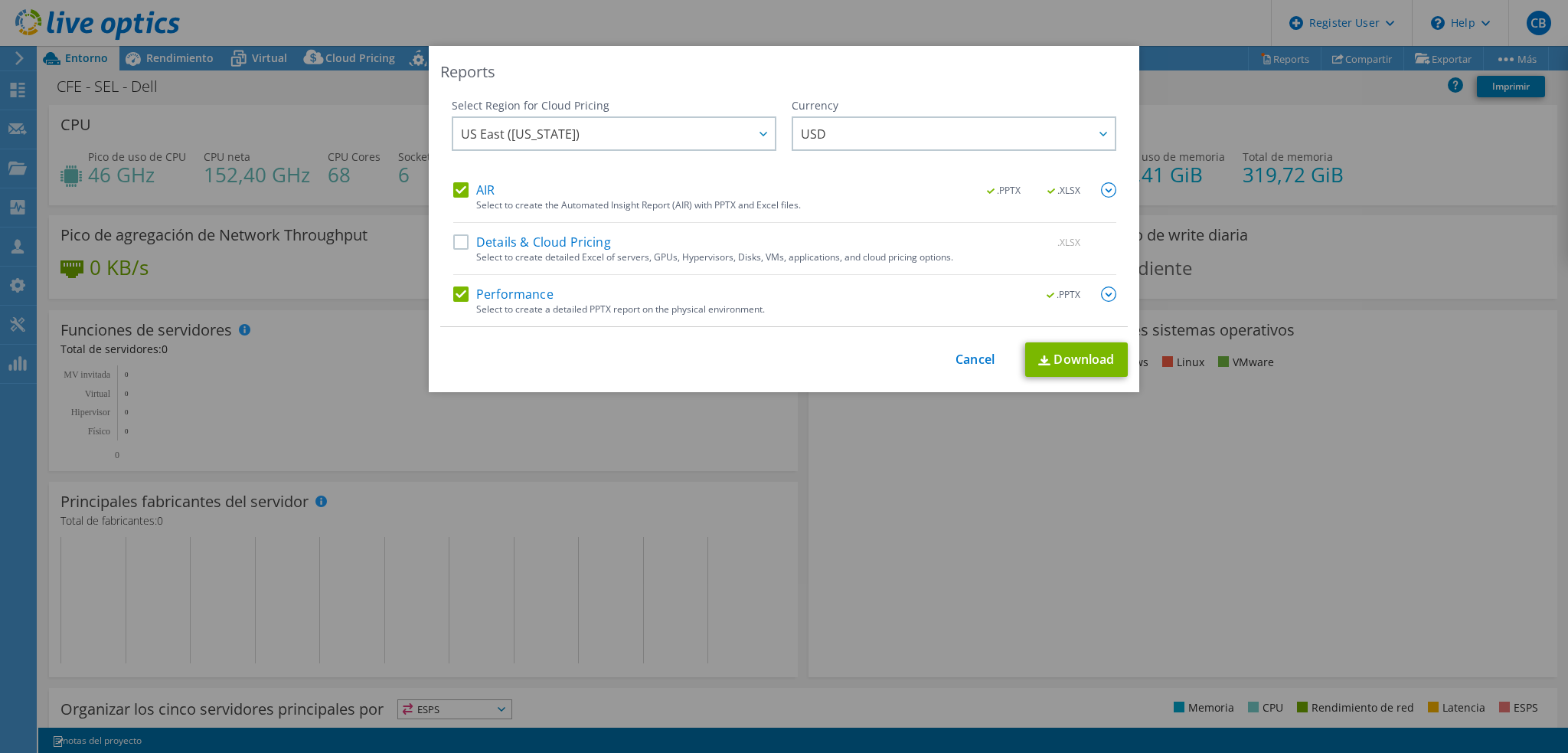
click at [453, 186] on label "AIR" at bounding box center [474, 190] width 41 height 16
click at [0, 0] on input "AIR" at bounding box center [0, 0] width 0 height 0
click at [463, 241] on label "Details & Cloud Pricing" at bounding box center [532, 242] width 158 height 16
click at [0, 0] on input "Details & Cloud Pricing" at bounding box center [0, 0] width 0 height 0
click at [454, 183] on label "AIR" at bounding box center [474, 190] width 41 height 16
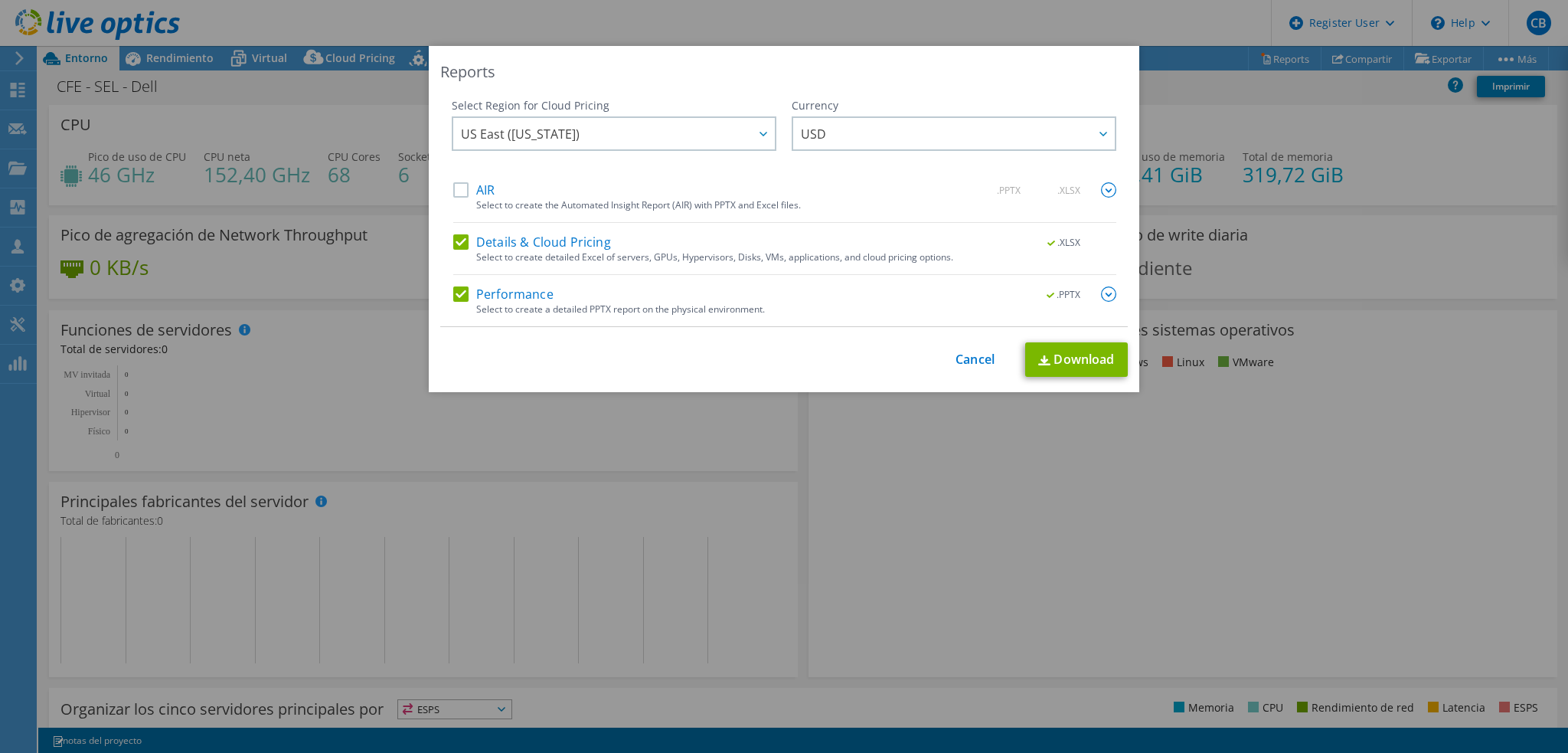
click at [0, 0] on input "AIR" at bounding box center [0, 0] width 0 height 0
click at [1062, 366] on link "Download" at bounding box center [1076, 360] width 103 height 35
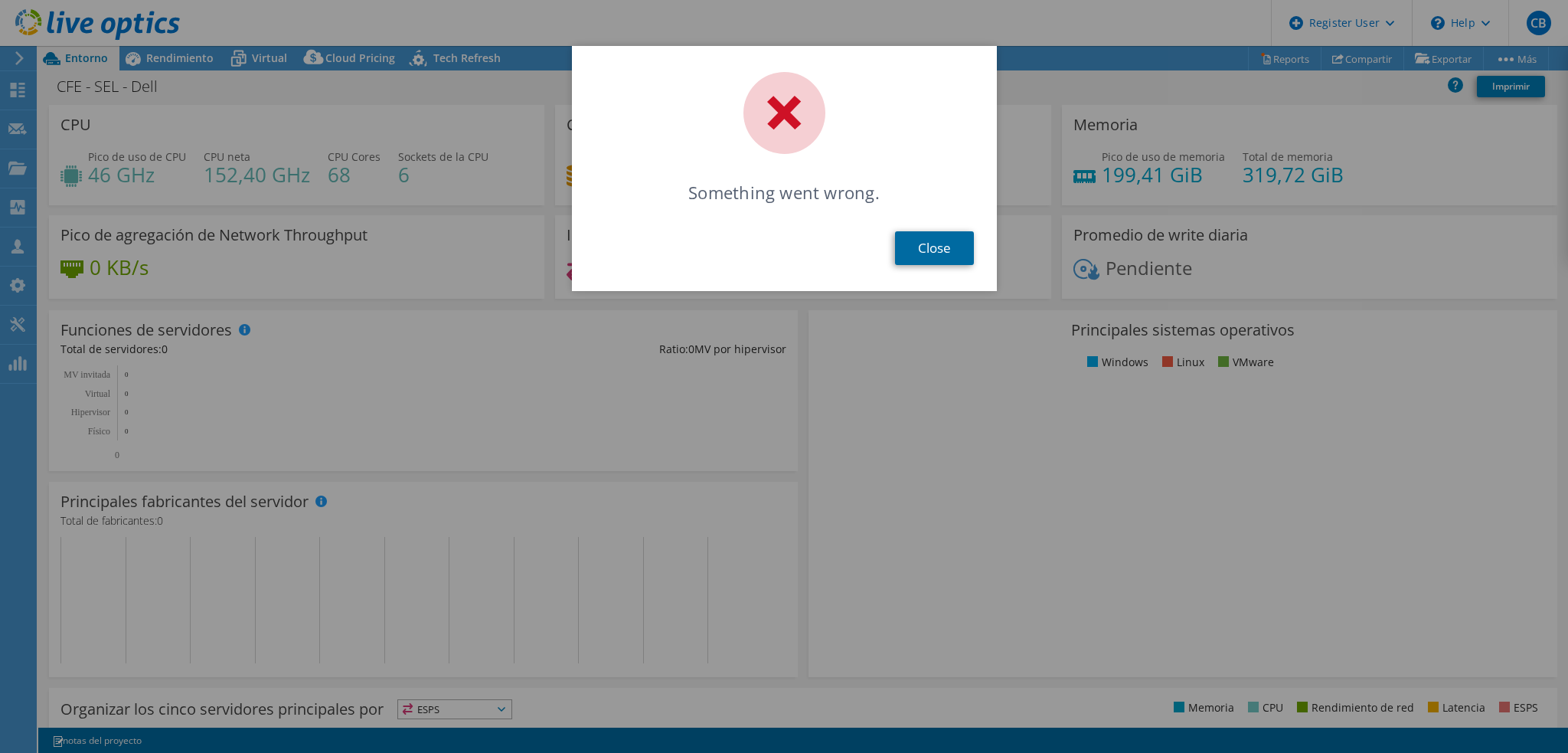
click at [917, 248] on link "Close" at bounding box center [934, 247] width 79 height 34
